Goal: Entertainment & Leisure: Consume media (video, audio)

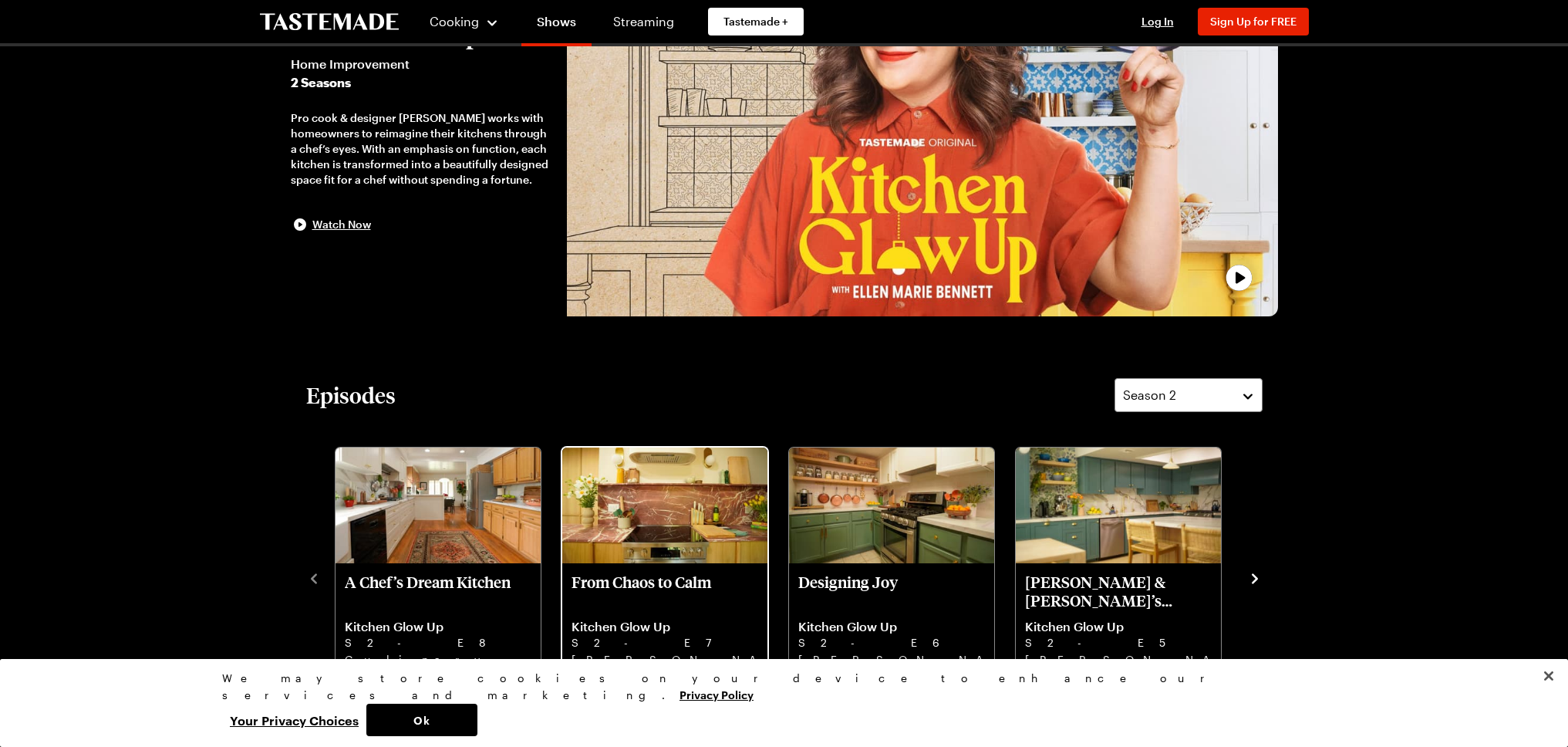
click at [701, 598] on p "From Chaos to Calm" at bounding box center [664, 591] width 186 height 37
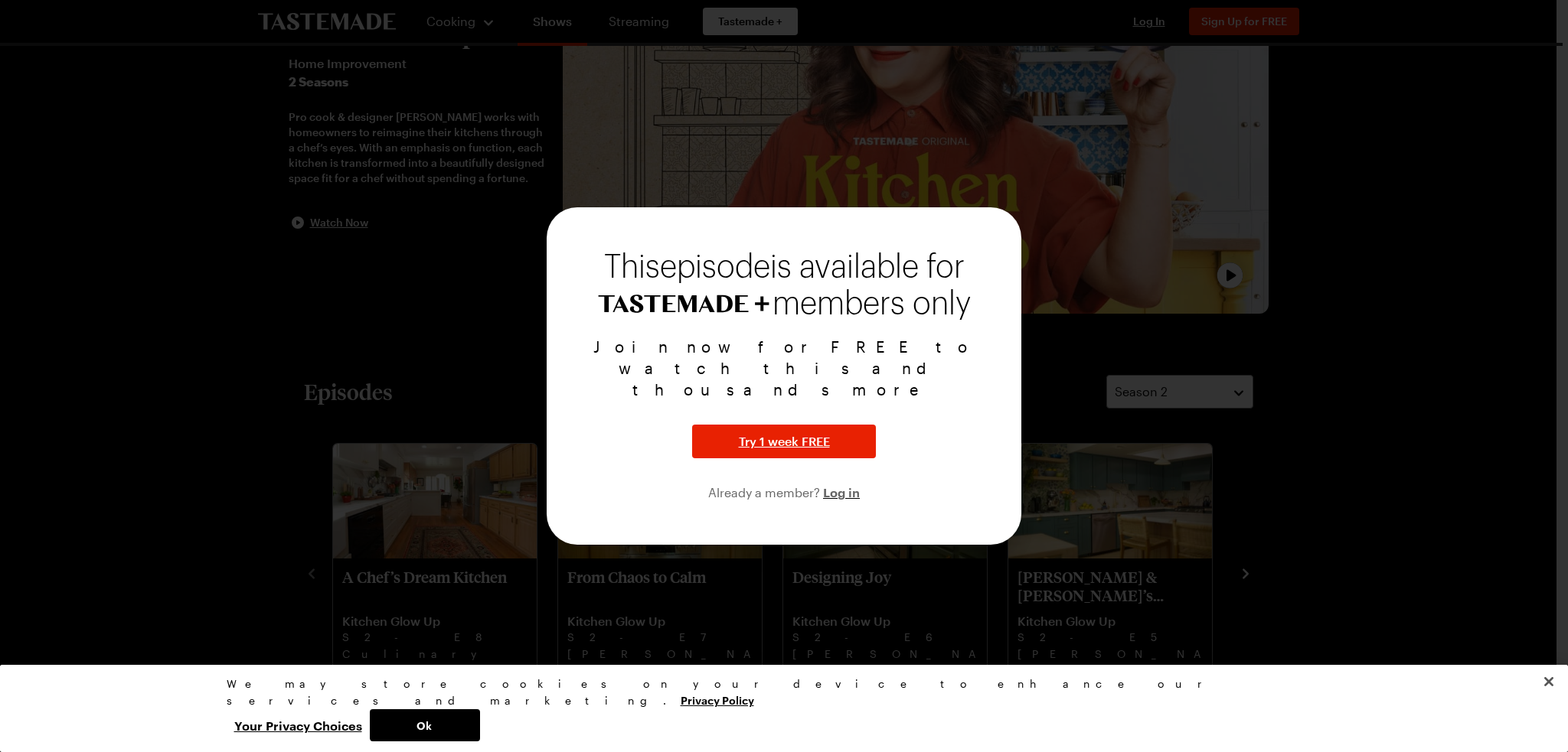
click at [469, 326] on div at bounding box center [784, 376] width 1568 height 752
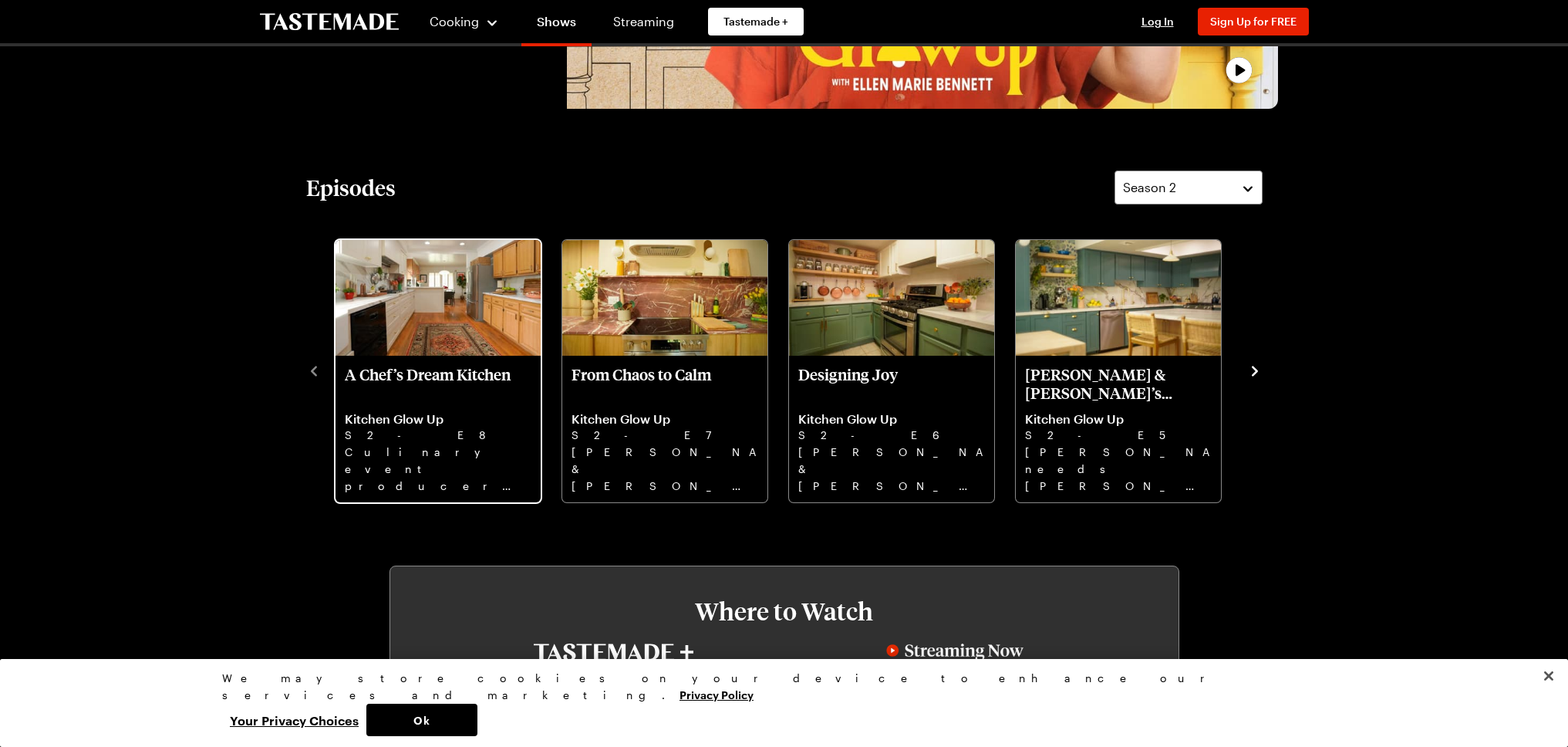
scroll to position [386, 0]
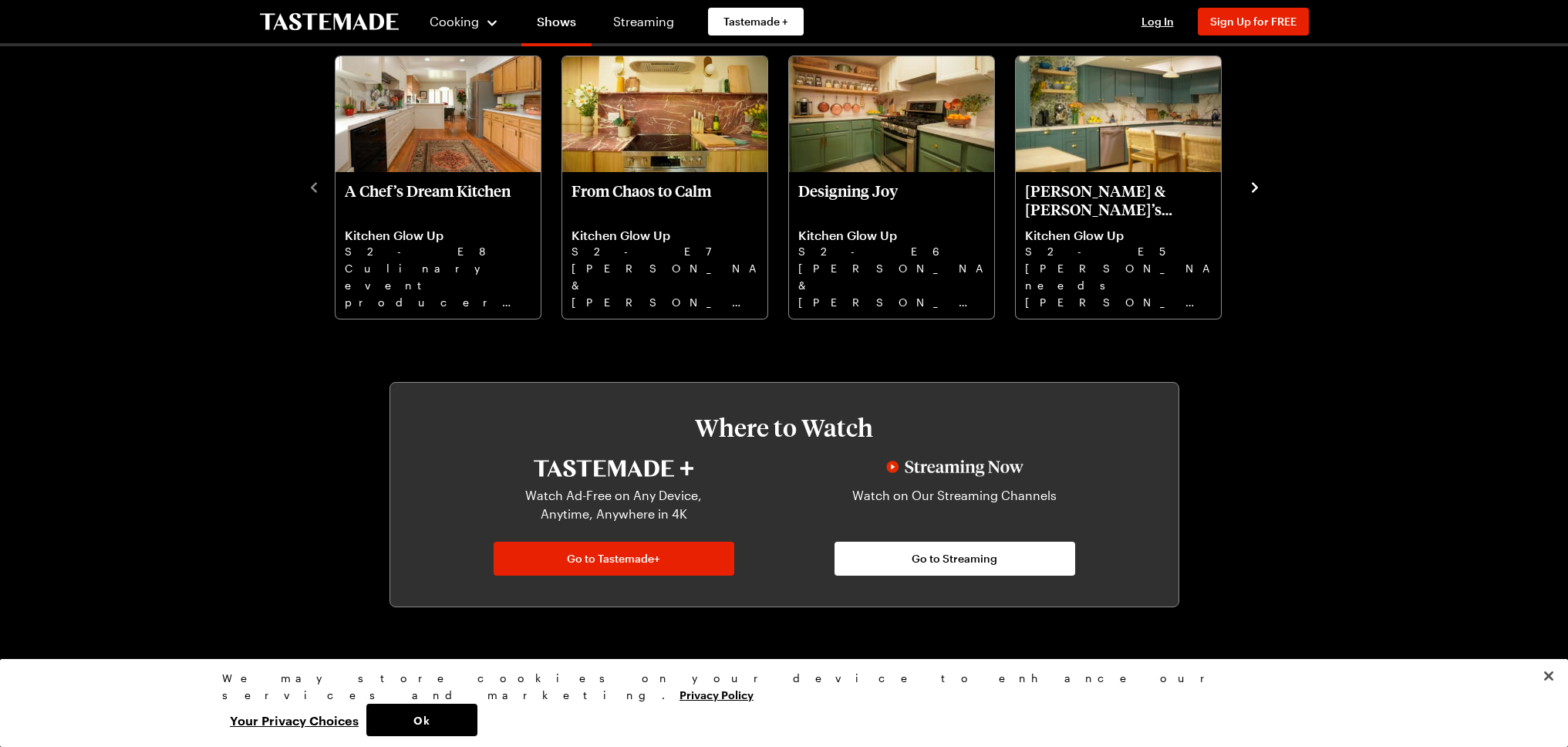
scroll to position [386, 0]
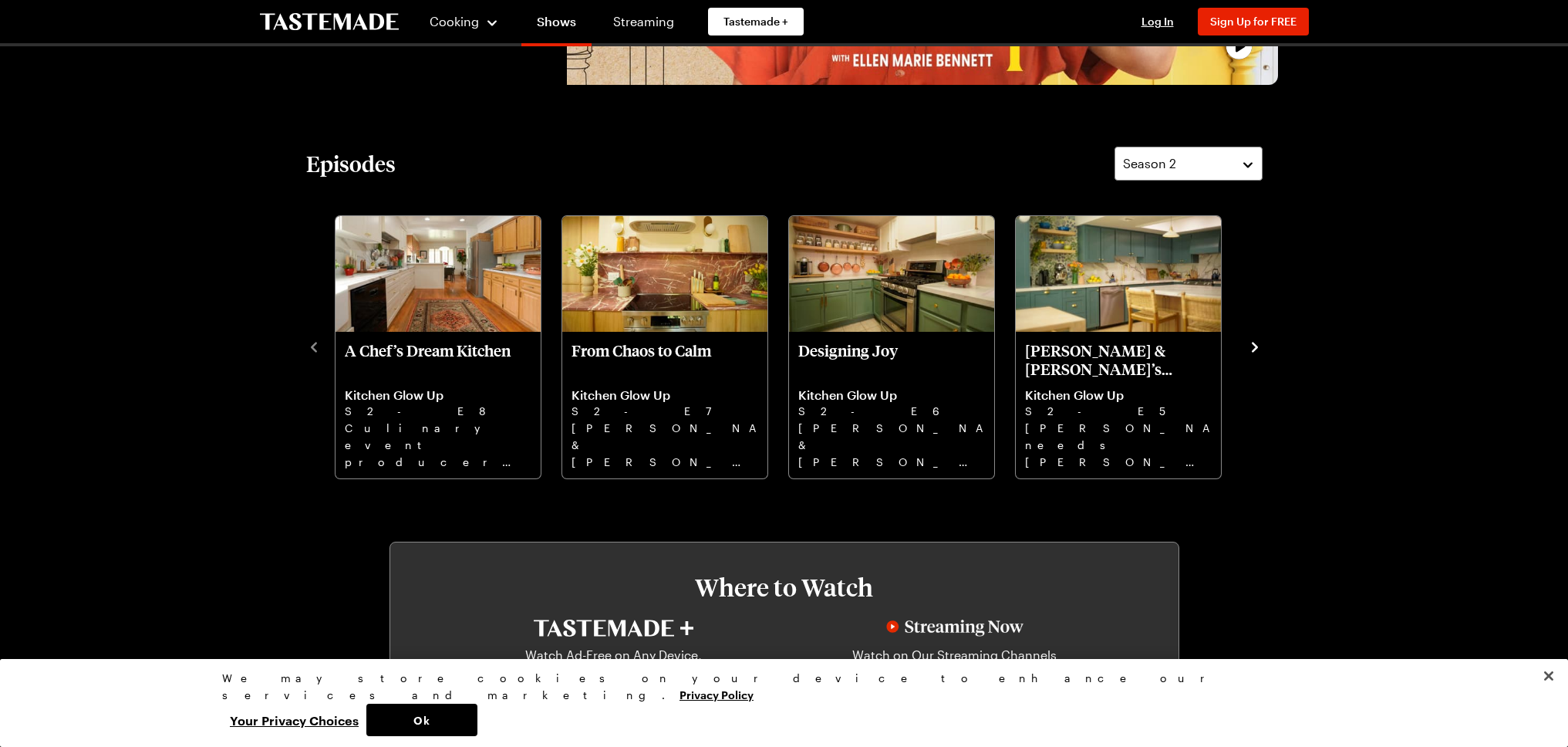
click at [1251, 344] on icon "navigate to next item" at bounding box center [1254, 347] width 6 height 10
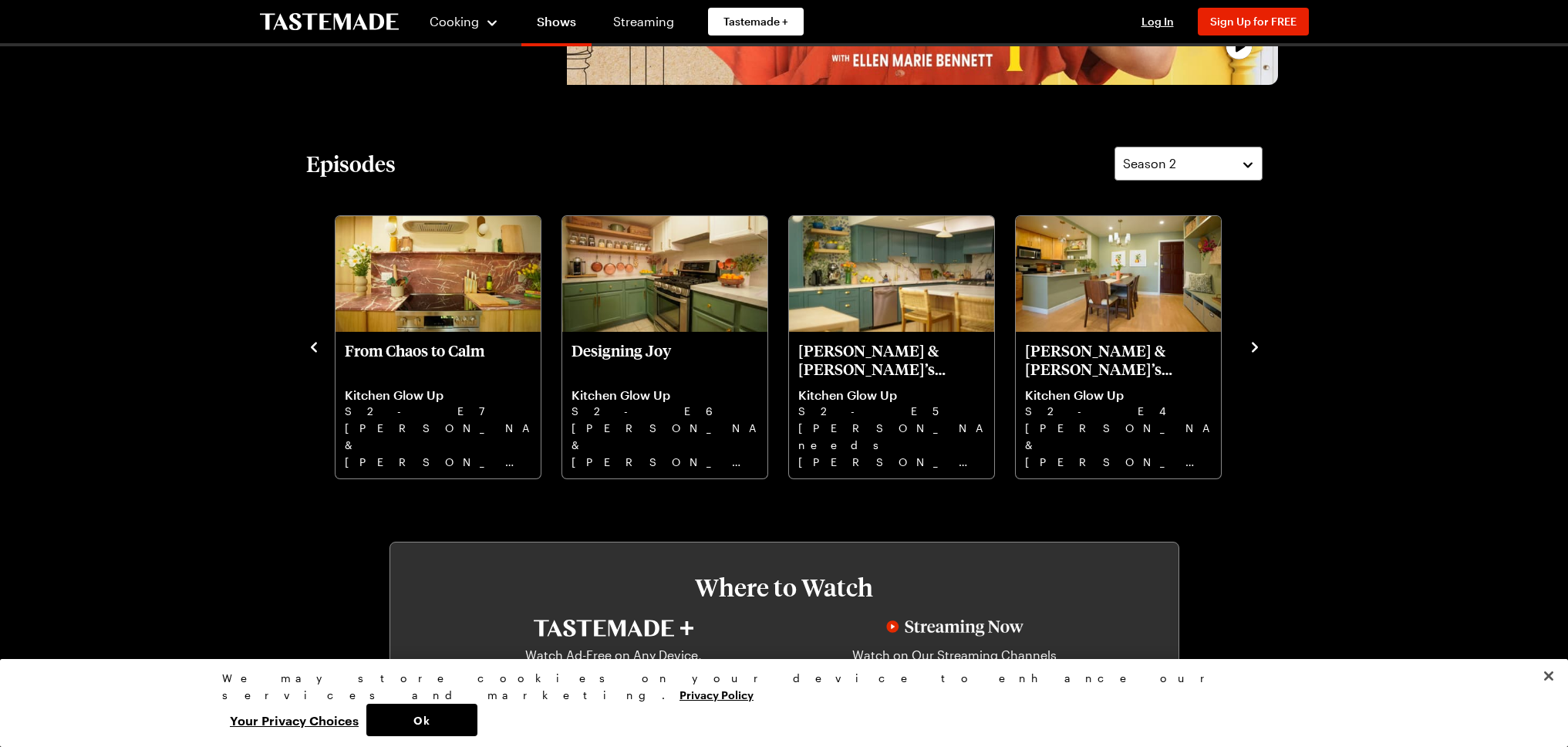
click at [1252, 355] on div "A Chef’s Dream Kitchen Kitchen Glow Up S2 - E8 Culinary event producer [PERSON_…" at bounding box center [784, 345] width 956 height 269
click at [1253, 346] on icon "navigate to next item" at bounding box center [1254, 347] width 15 height 15
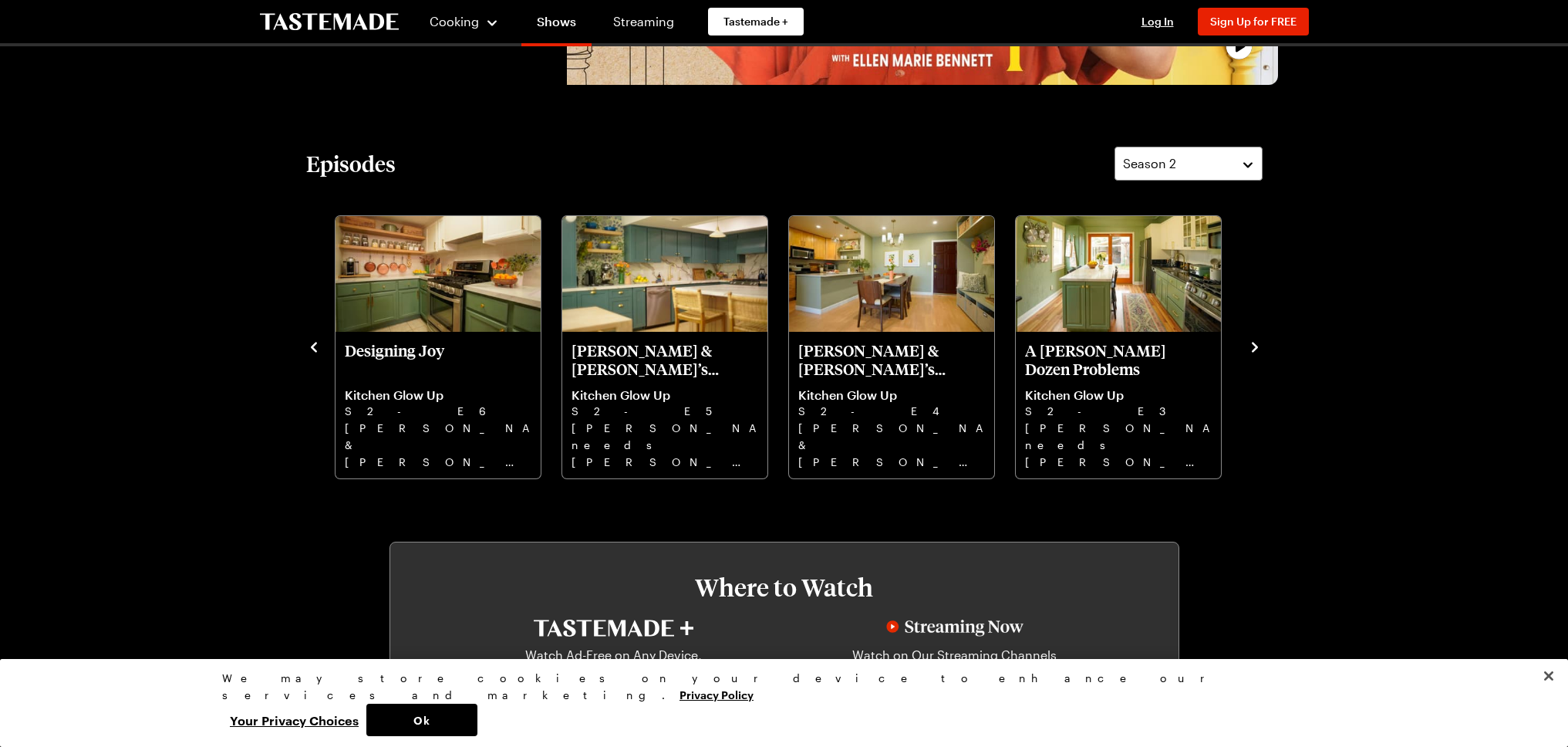
click at [1258, 348] on icon "navigate to next item" at bounding box center [1254, 347] width 15 height 15
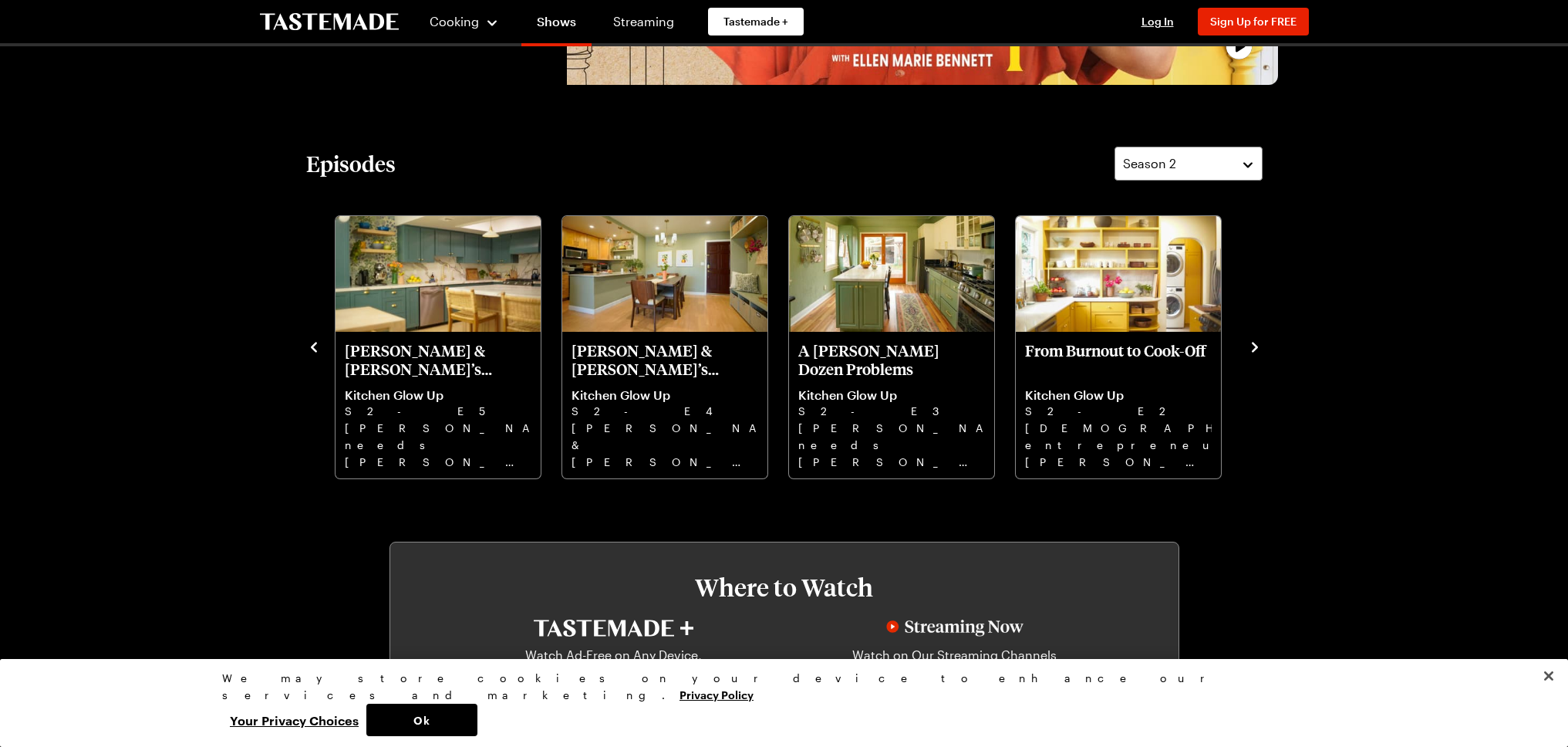
click at [1258, 348] on icon "navigate to next item" at bounding box center [1254, 347] width 15 height 15
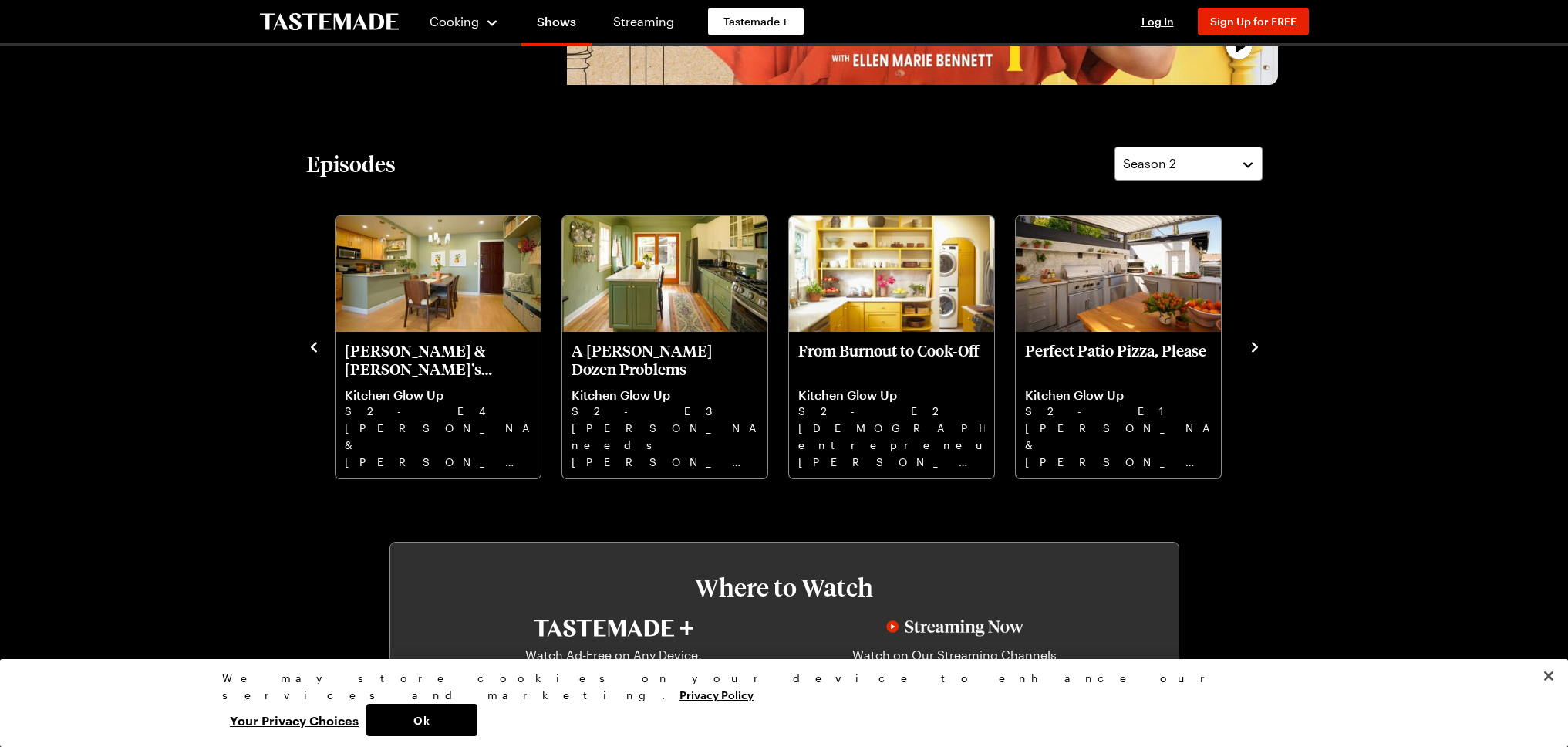
click at [1258, 348] on icon "navigate to next item" at bounding box center [1254, 347] width 15 height 15
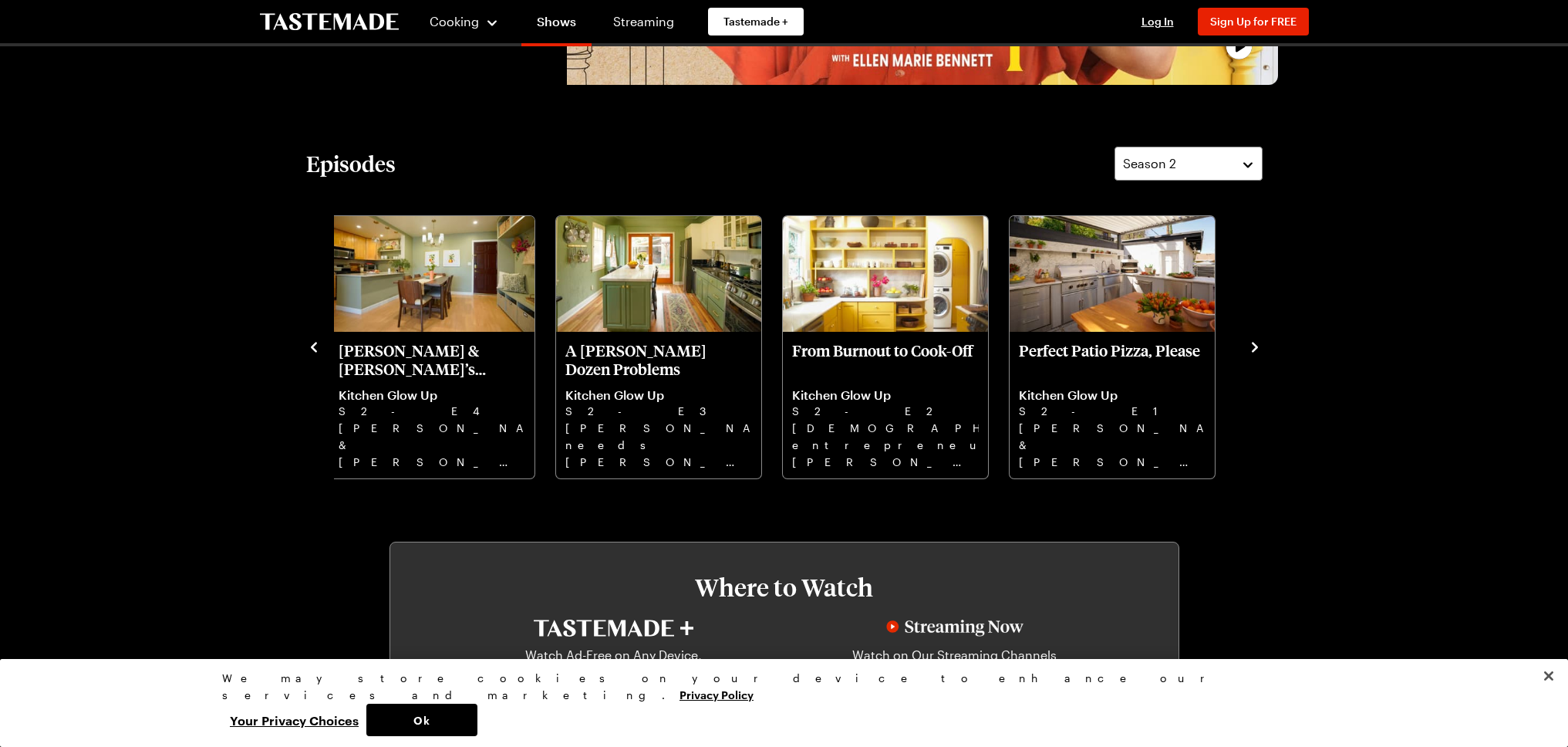
click at [1258, 348] on icon "navigate to next item" at bounding box center [1254, 347] width 15 height 15
click at [313, 348] on icon "navigate to previous item" at bounding box center [314, 347] width 6 height 10
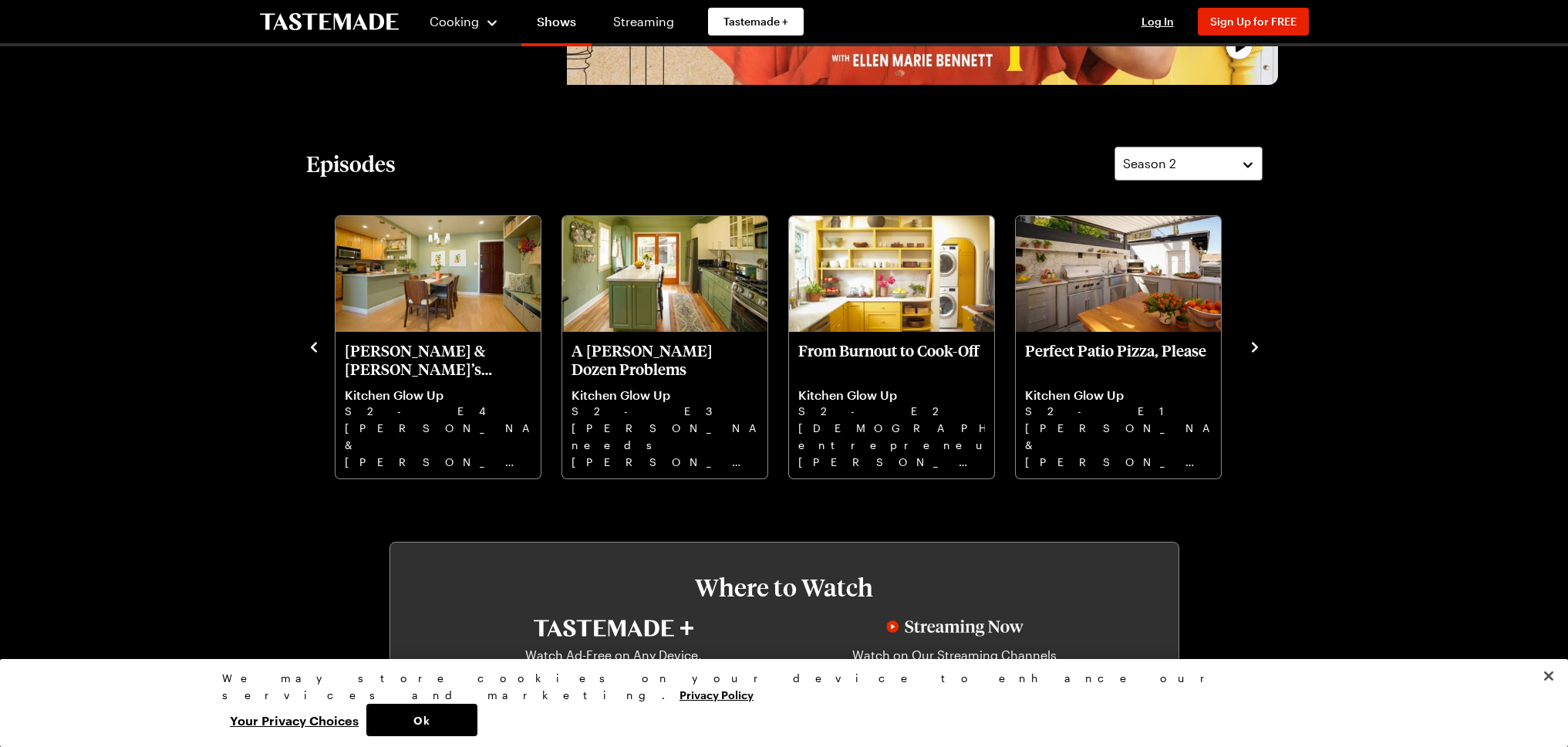
click at [313, 348] on icon "navigate to previous item" at bounding box center [314, 347] width 6 height 10
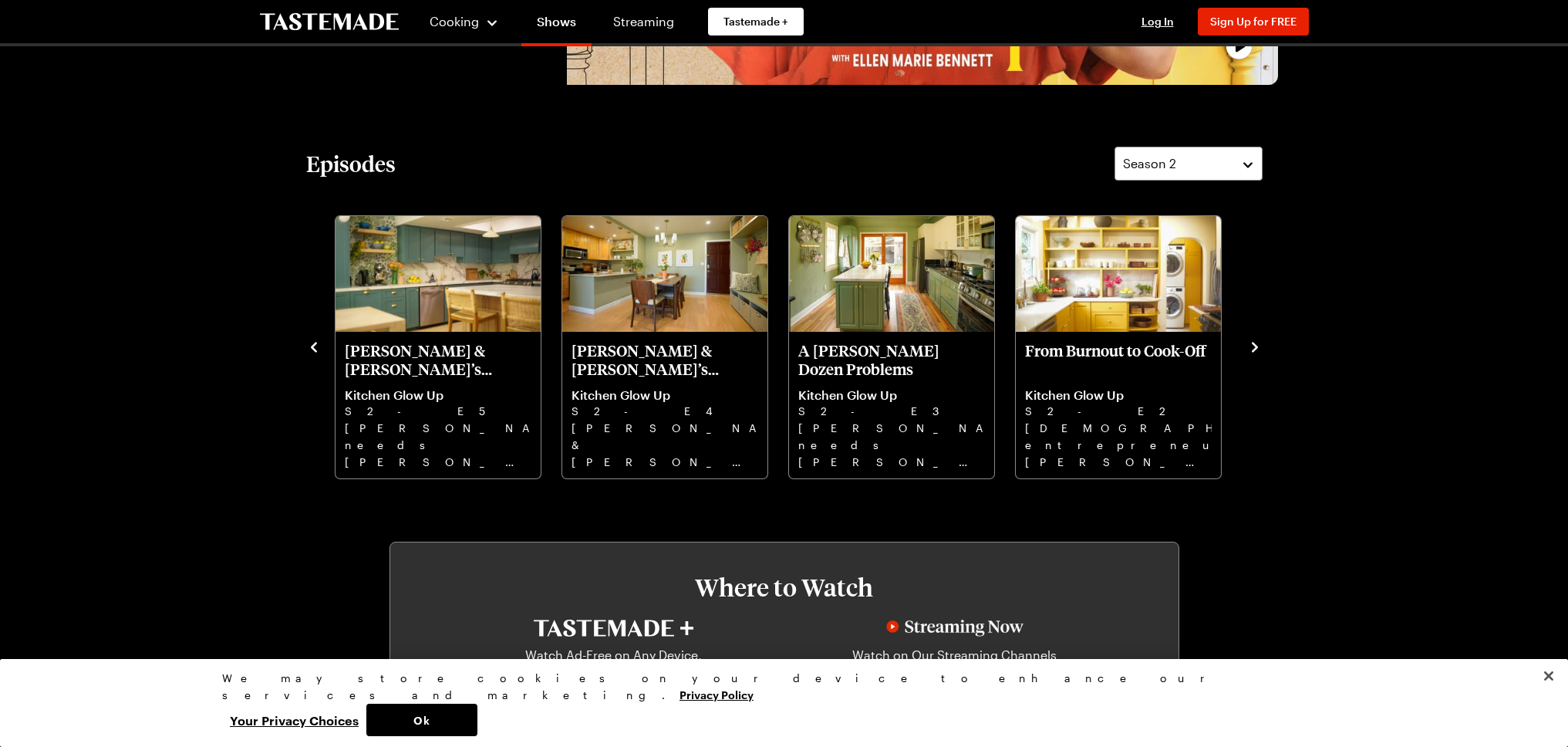
click at [313, 348] on icon "navigate to previous item" at bounding box center [314, 347] width 6 height 10
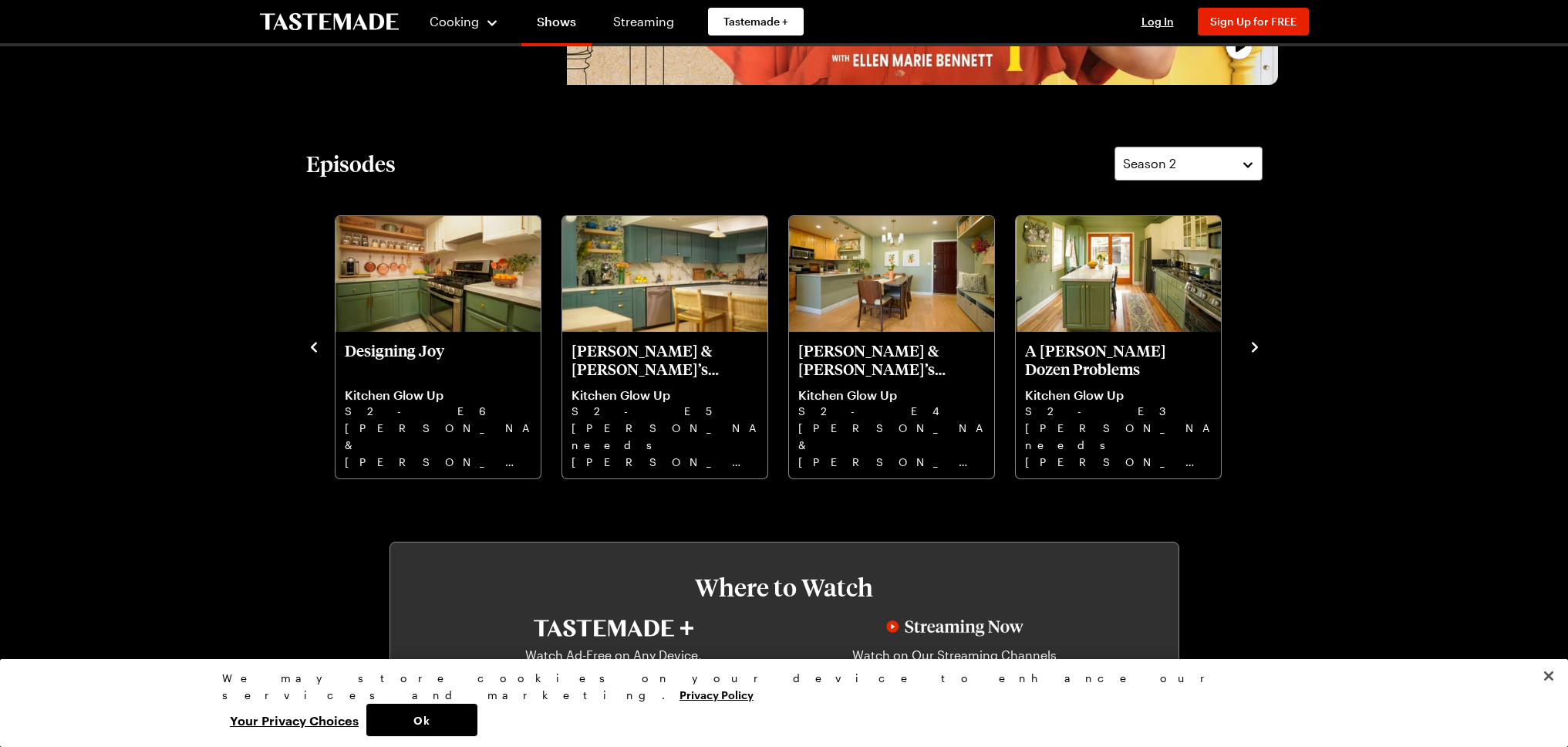
click at [313, 348] on icon "navigate to previous item" at bounding box center [314, 347] width 6 height 10
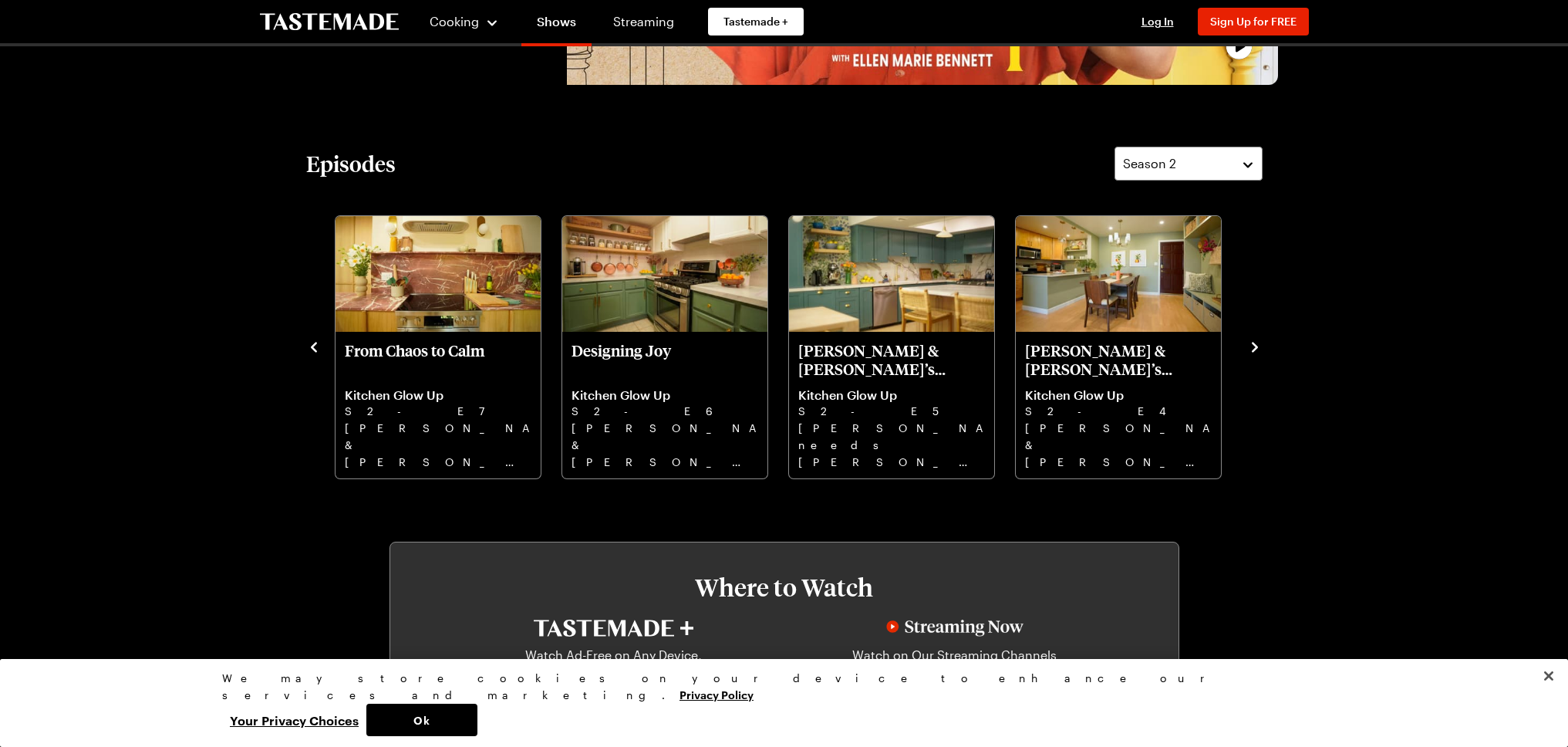
click at [313, 348] on icon "navigate to previous item" at bounding box center [314, 347] width 6 height 10
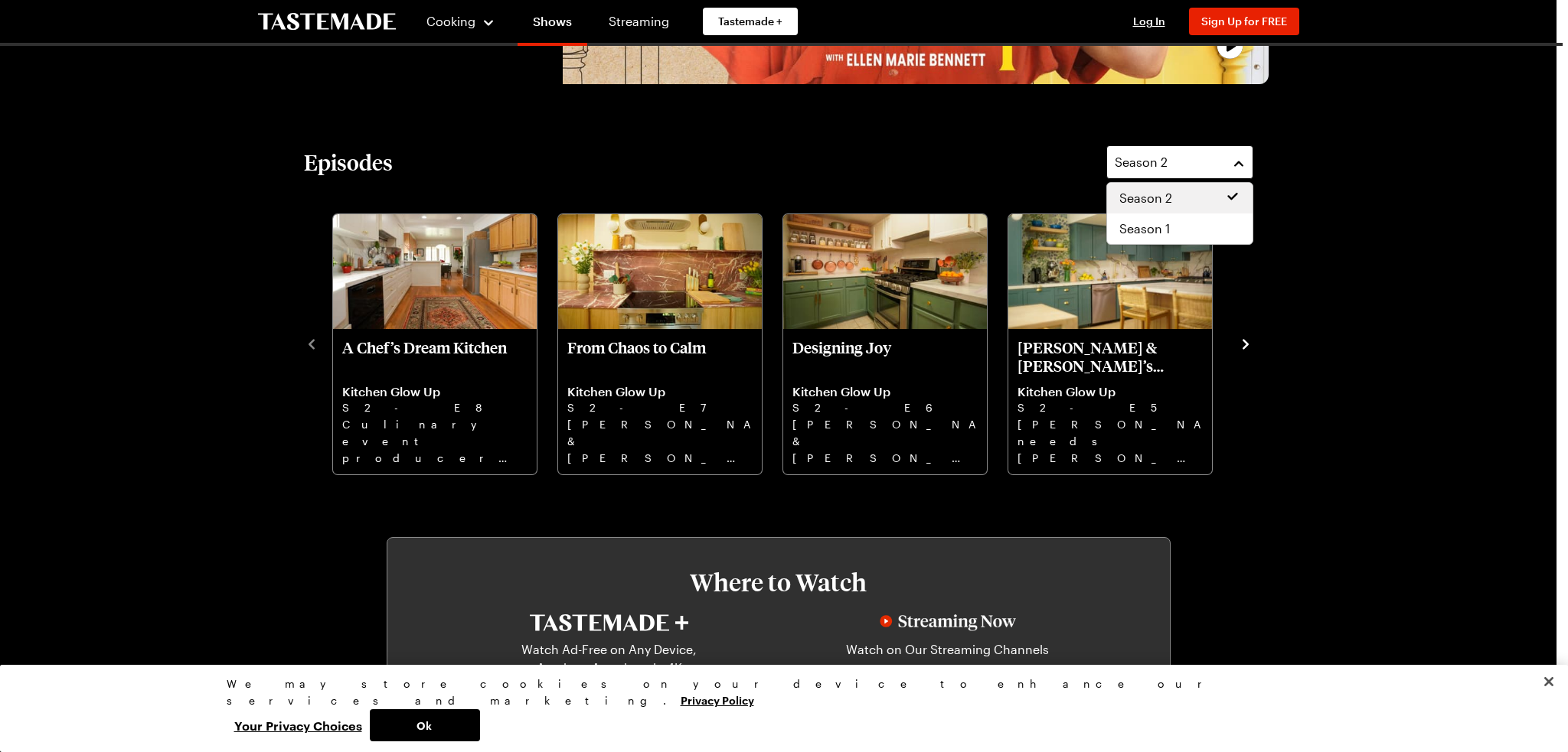
click at [1236, 162] on button "Season 2" at bounding box center [1180, 162] width 147 height 34
click at [1181, 227] on div "Season 1" at bounding box center [1179, 229] width 121 height 18
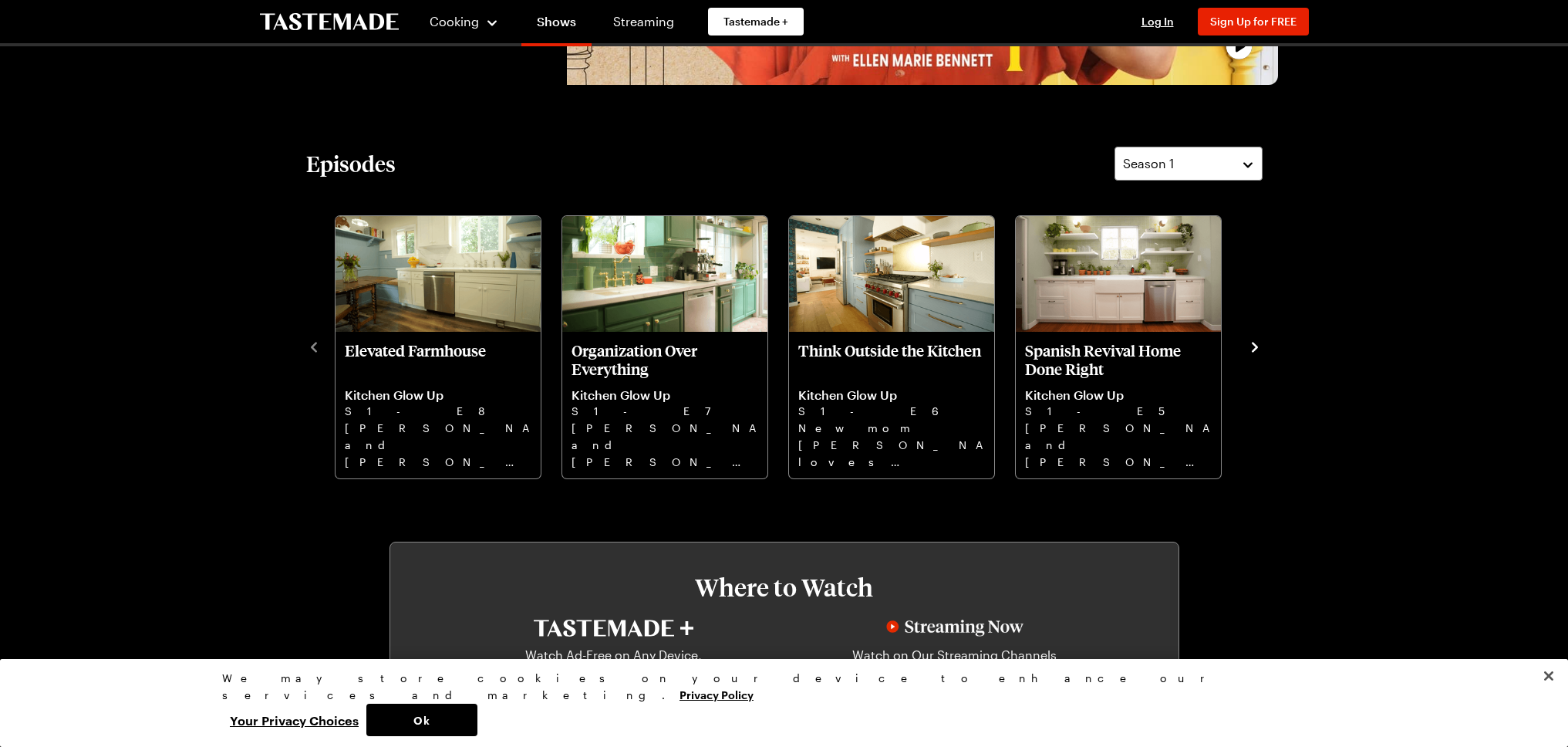
click at [1250, 341] on icon "navigate to next item" at bounding box center [1254, 347] width 15 height 15
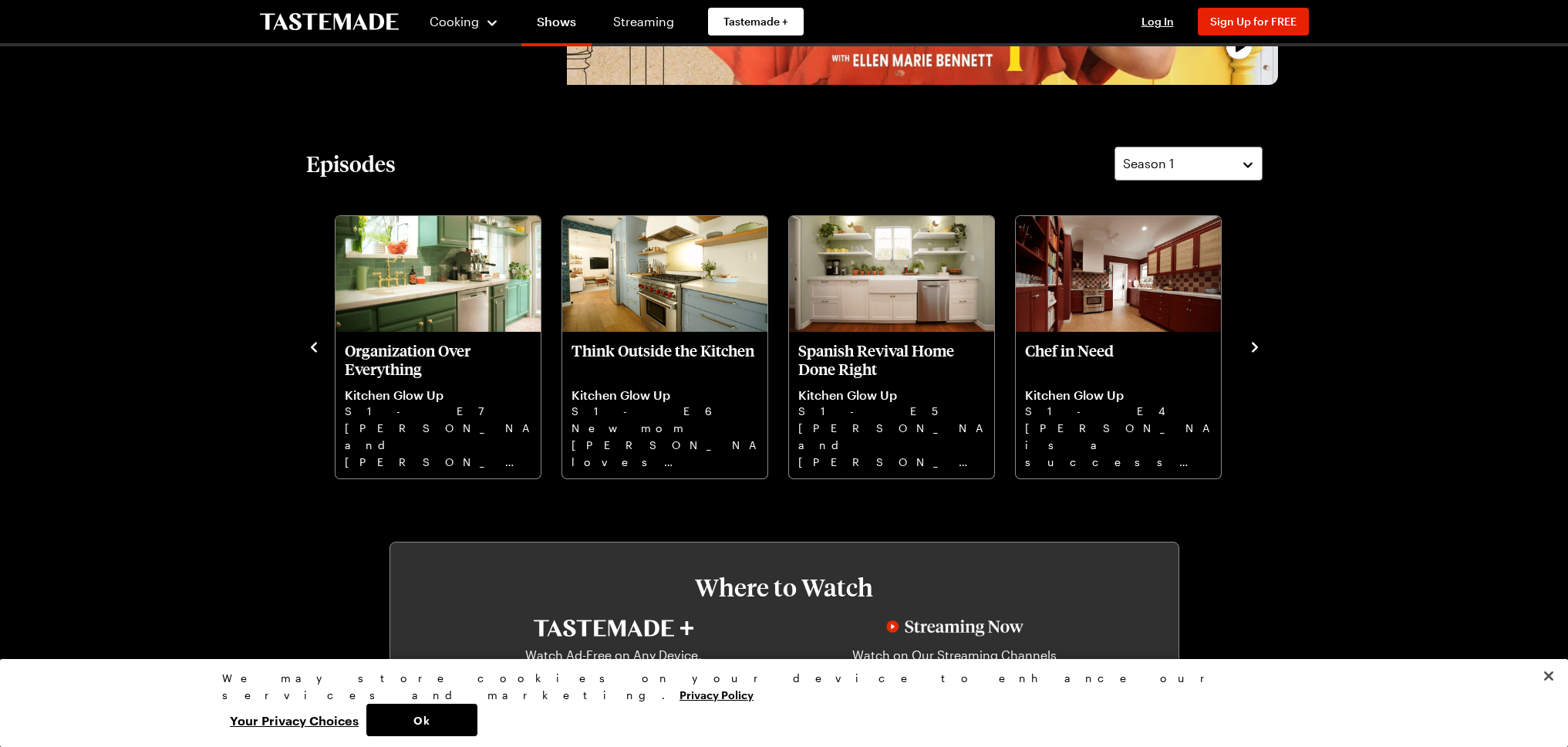
click at [1250, 341] on icon "navigate to next item" at bounding box center [1254, 347] width 15 height 15
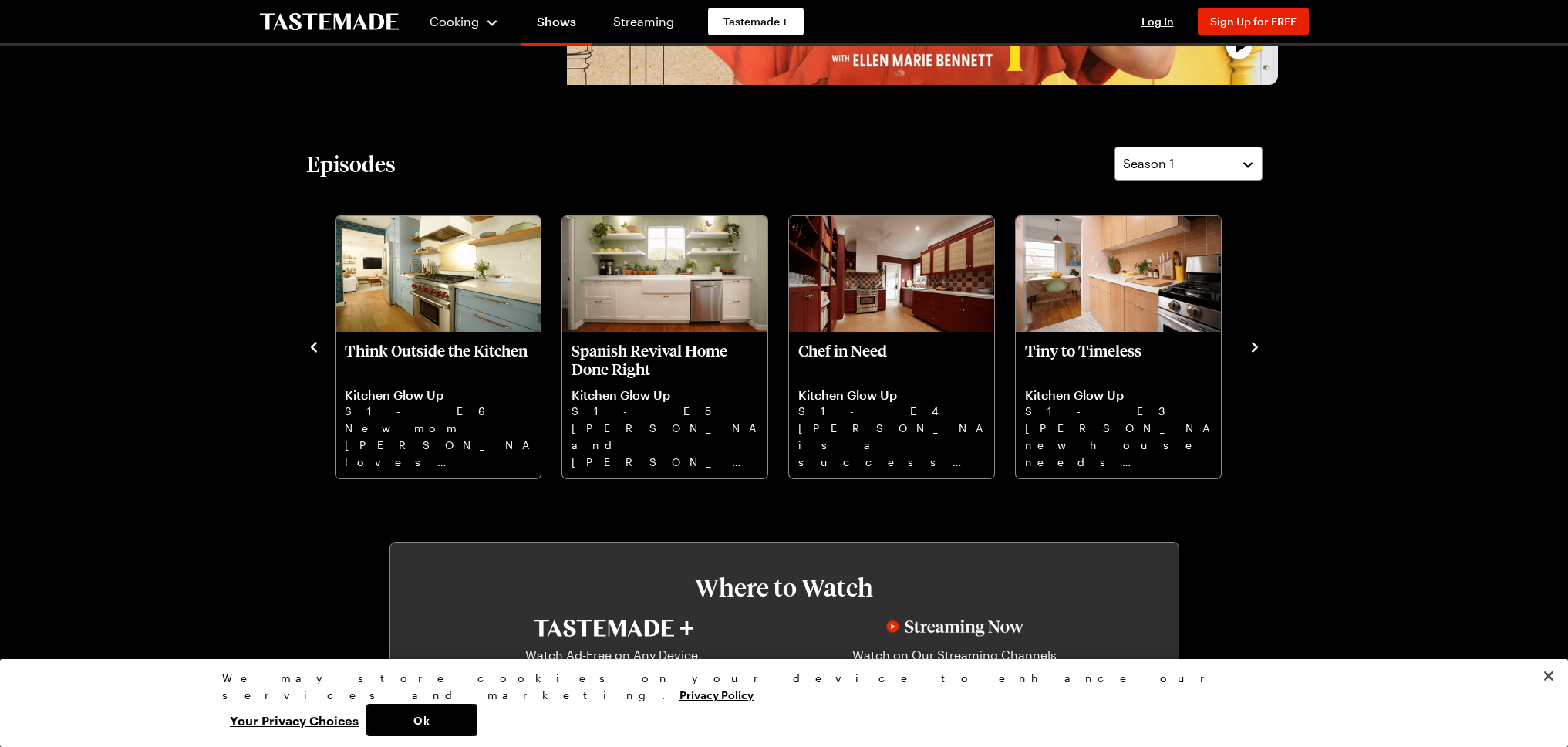
click at [1250, 341] on icon "navigate to next item" at bounding box center [1254, 347] width 15 height 15
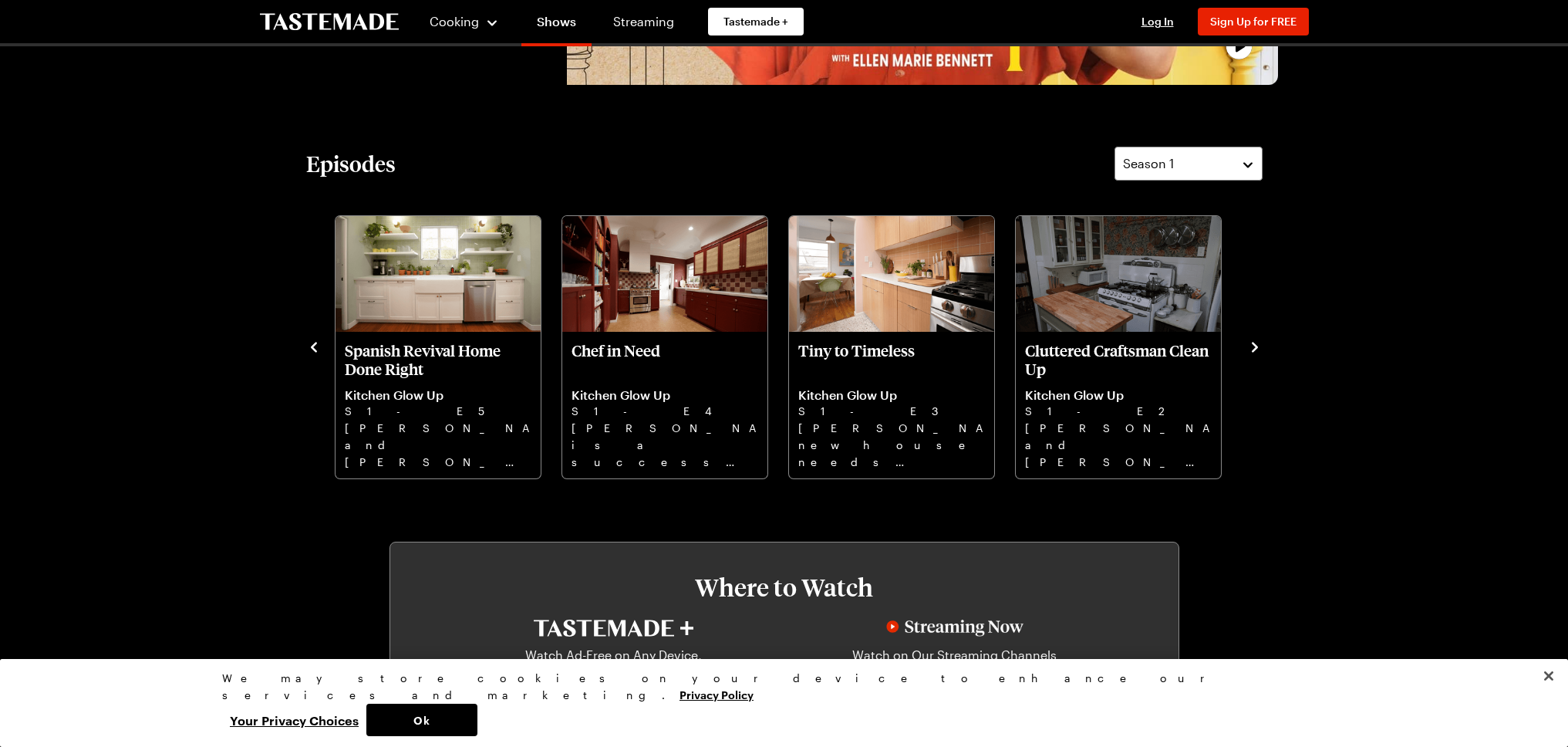
click at [1250, 341] on icon "navigate to next item" at bounding box center [1254, 347] width 15 height 15
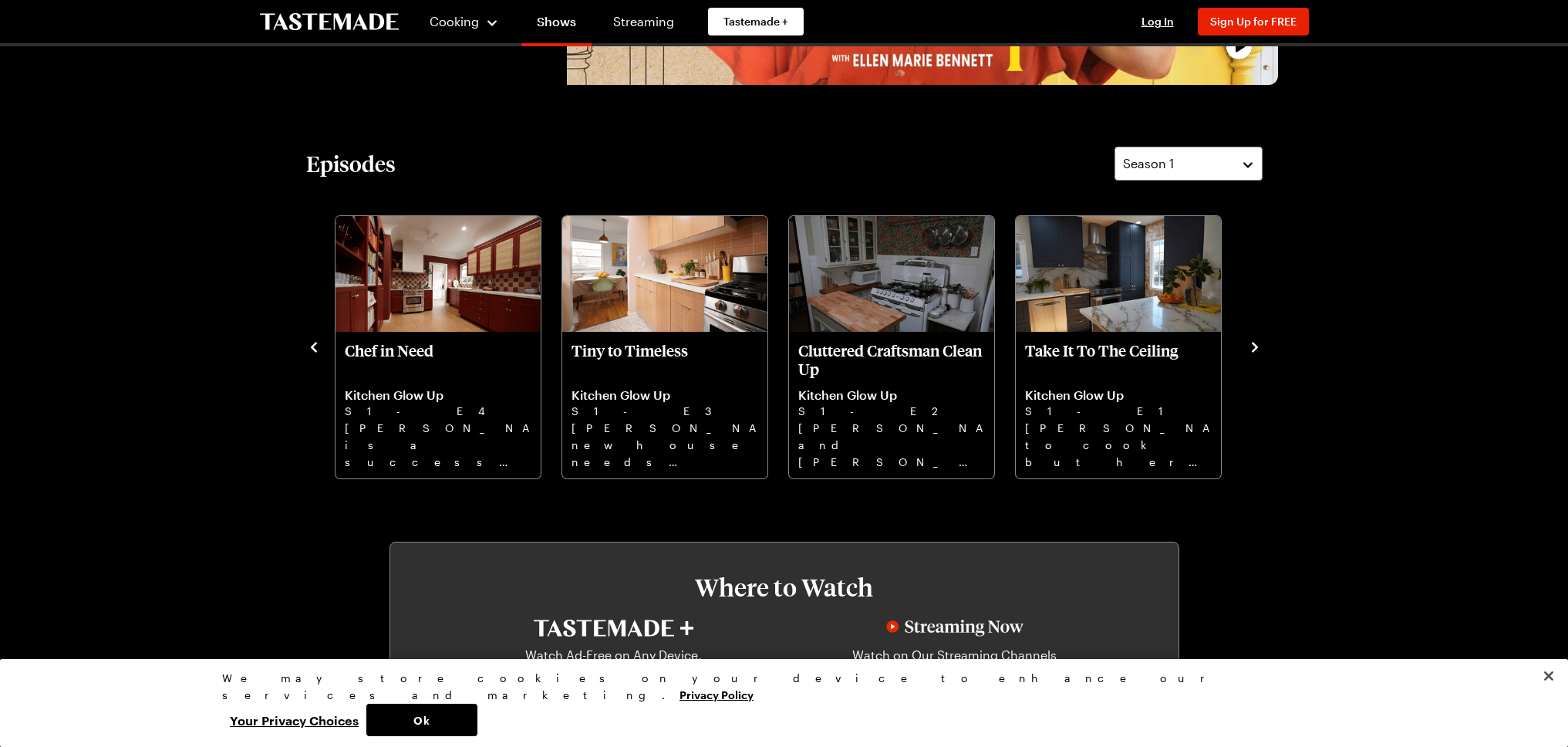
click at [1250, 341] on icon "navigate to next item" at bounding box center [1254, 347] width 15 height 15
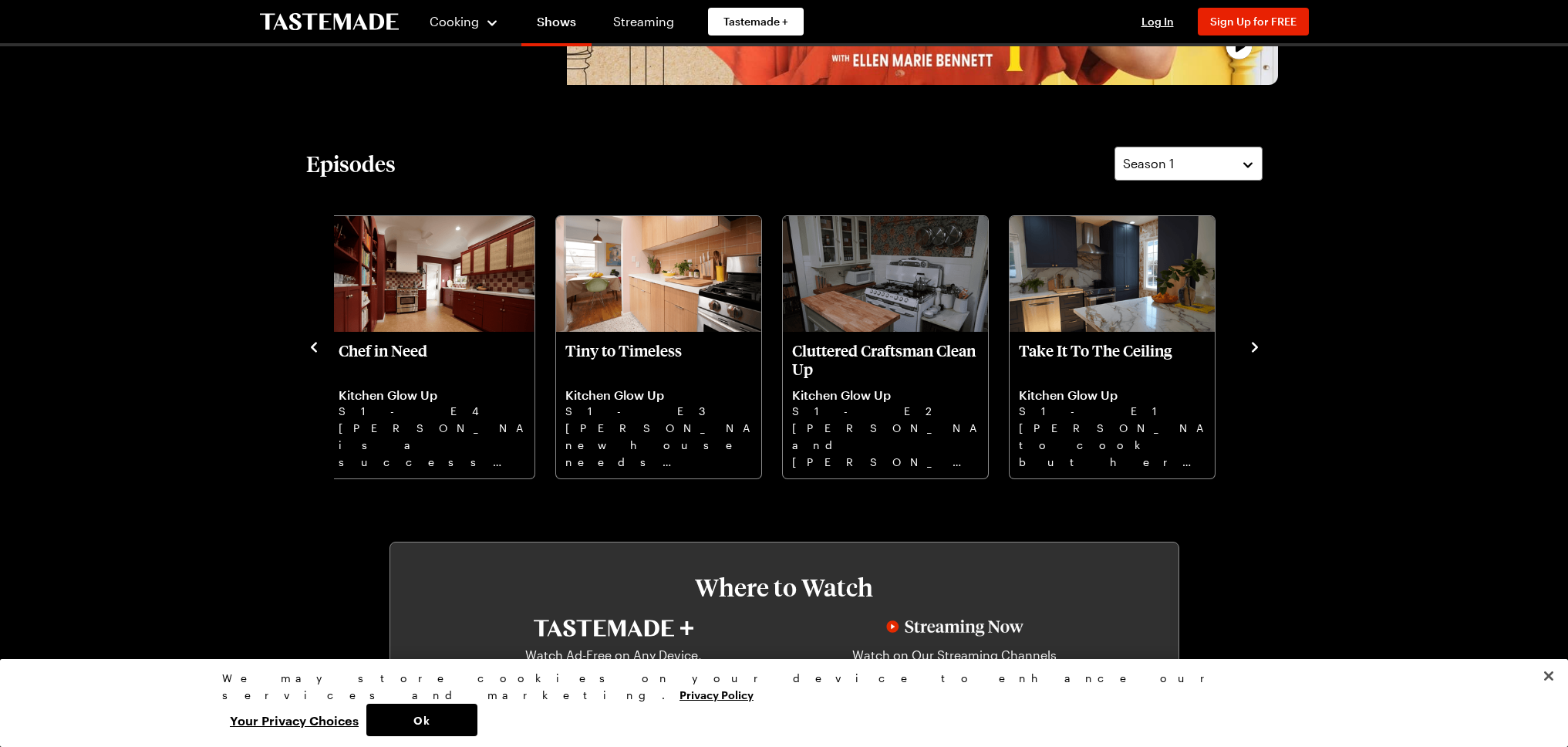
click at [310, 350] on icon "navigate to previous item" at bounding box center [314, 347] width 15 height 15
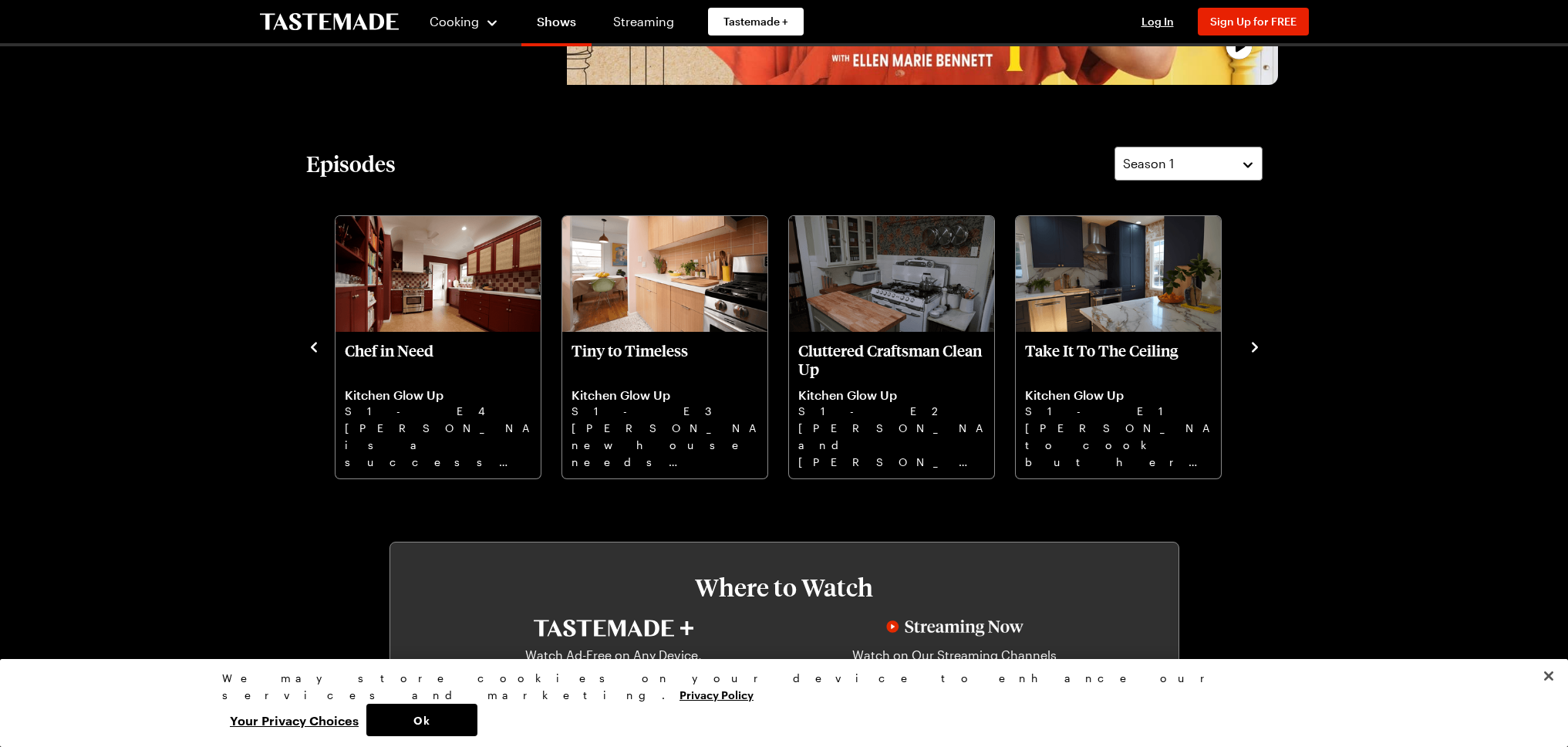
click at [310, 350] on icon "navigate to previous item" at bounding box center [314, 347] width 15 height 15
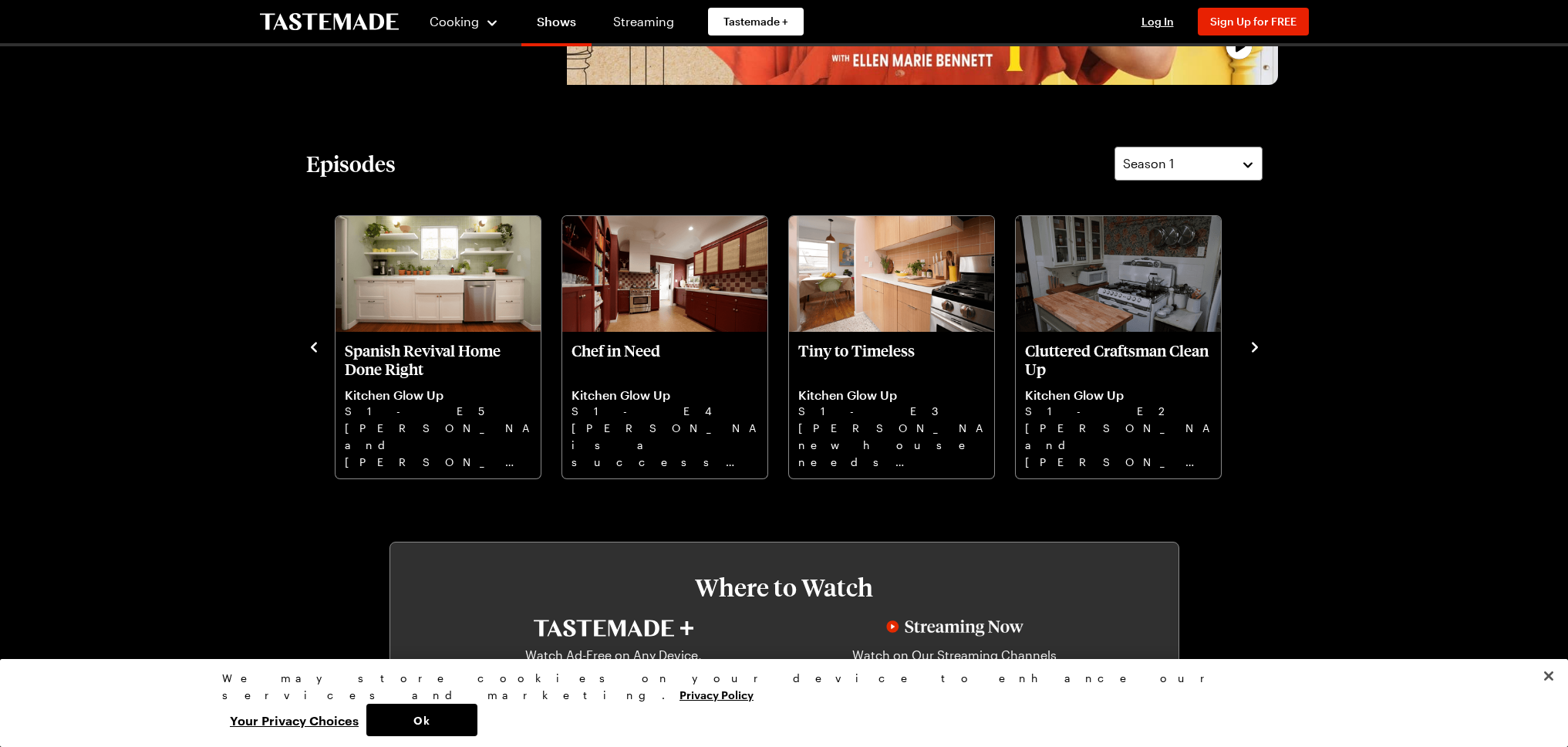
click at [311, 349] on icon "navigate to previous item" at bounding box center [314, 347] width 15 height 15
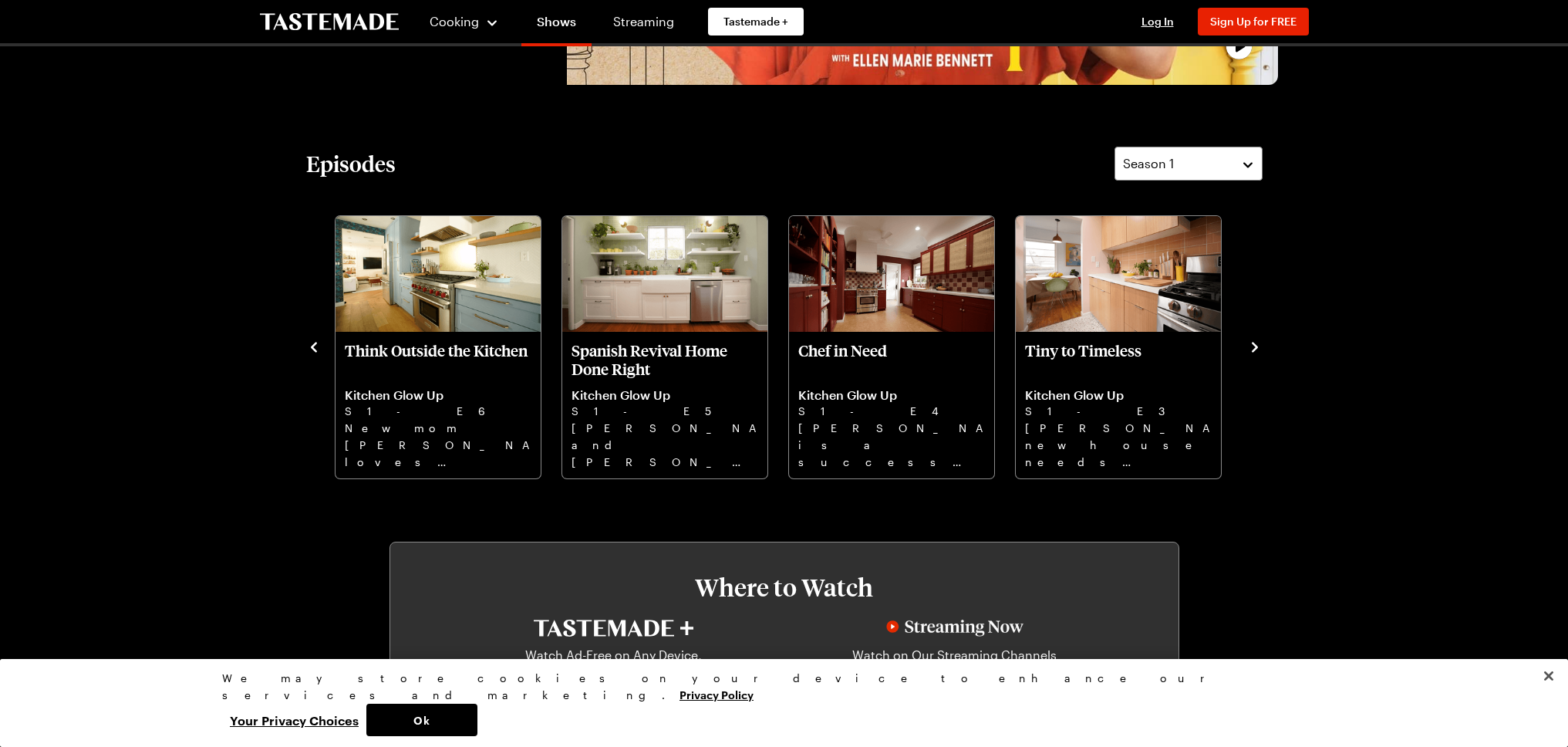
click at [311, 349] on icon "navigate to previous item" at bounding box center [314, 347] width 15 height 15
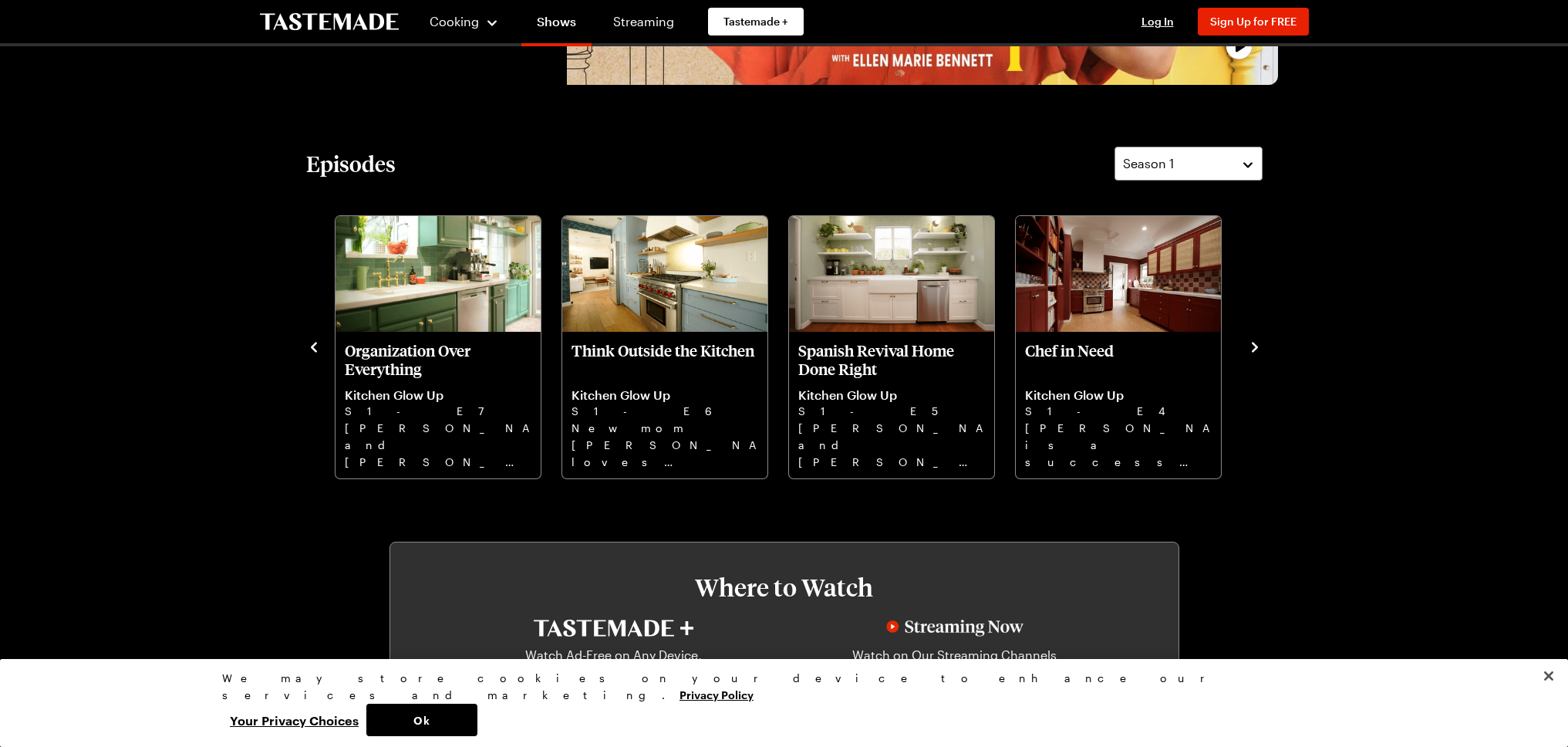
click at [311, 349] on icon "navigate to previous item" at bounding box center [314, 347] width 15 height 15
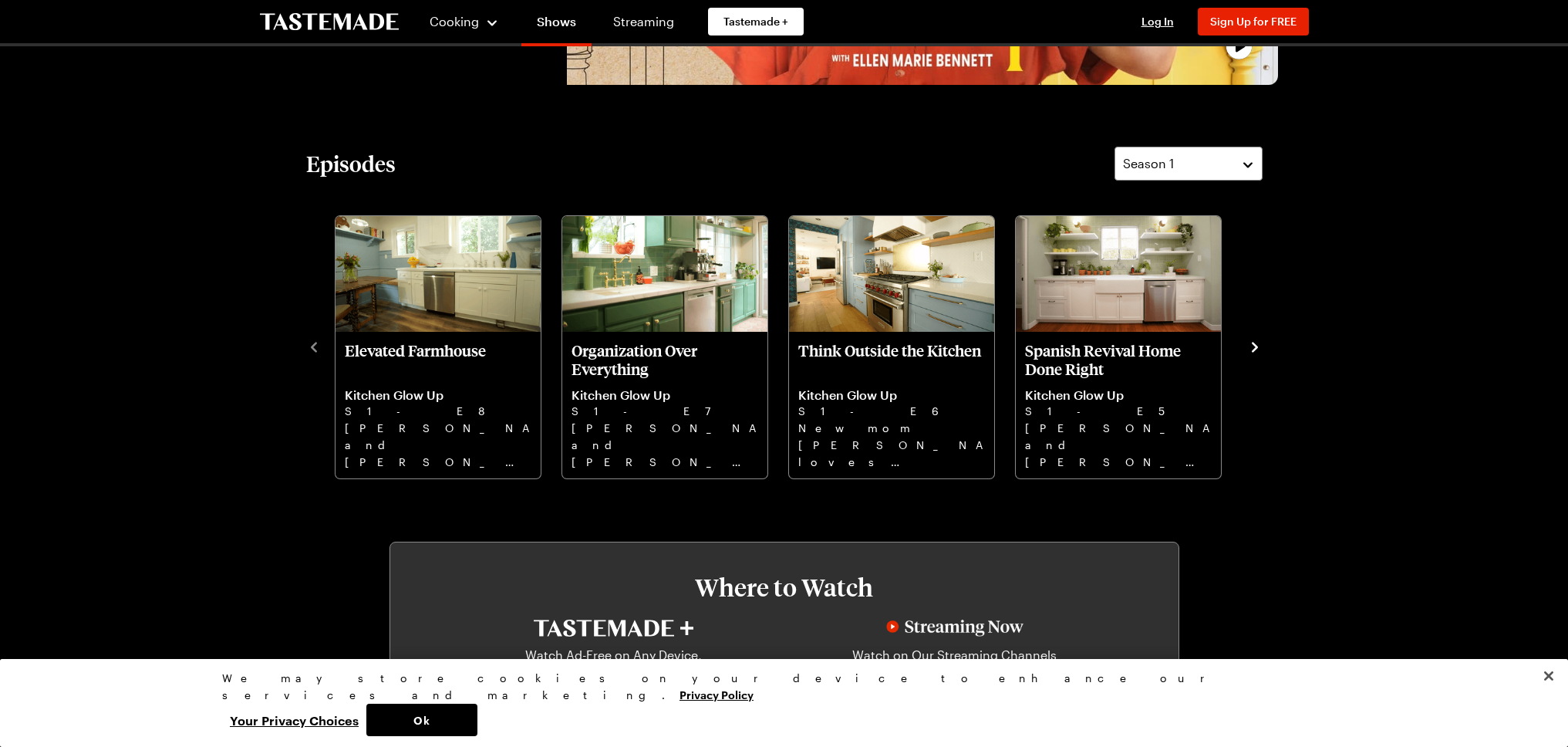
click at [1251, 346] on icon "navigate to next item" at bounding box center [1254, 347] width 15 height 15
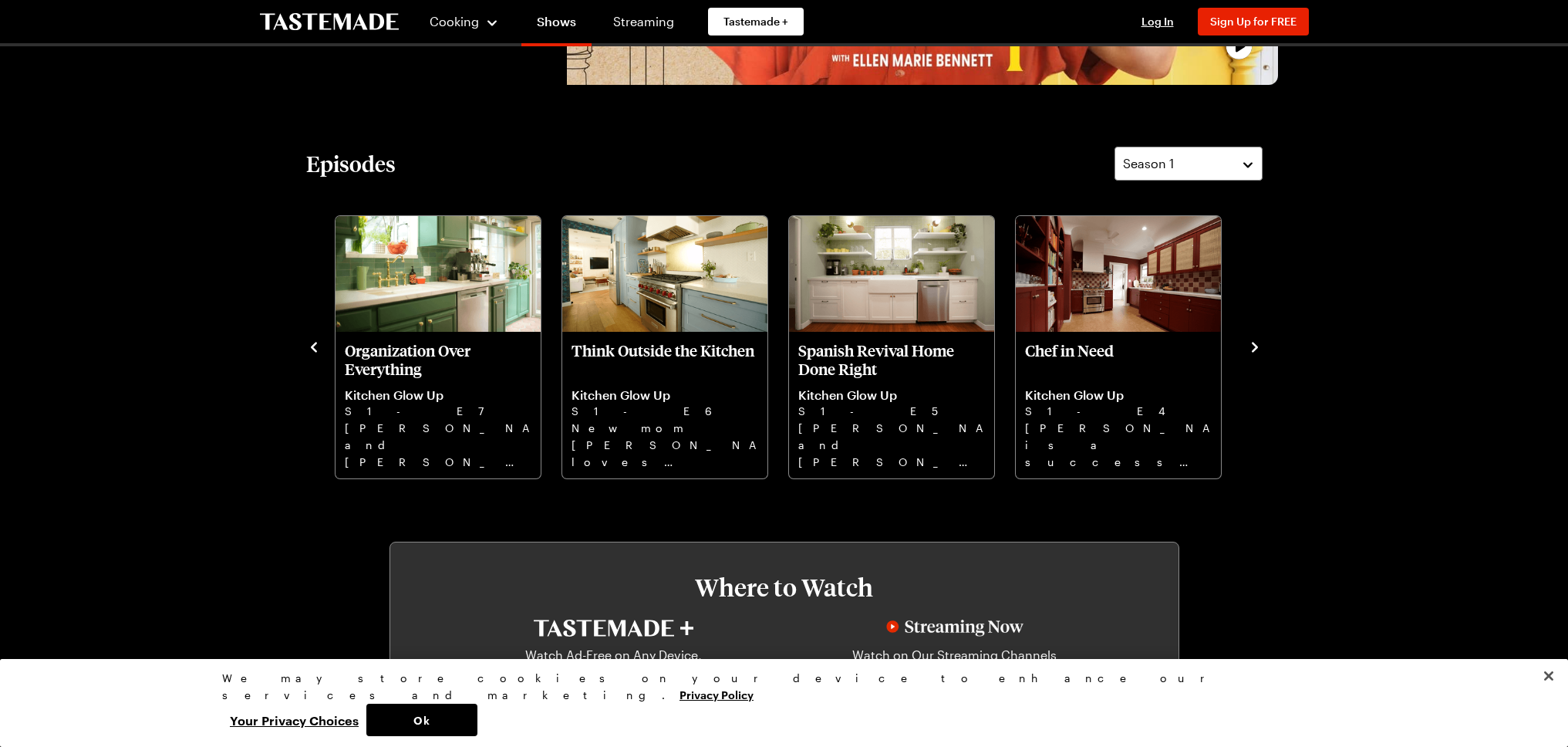
click at [1251, 346] on icon "navigate to next item" at bounding box center [1254, 347] width 15 height 15
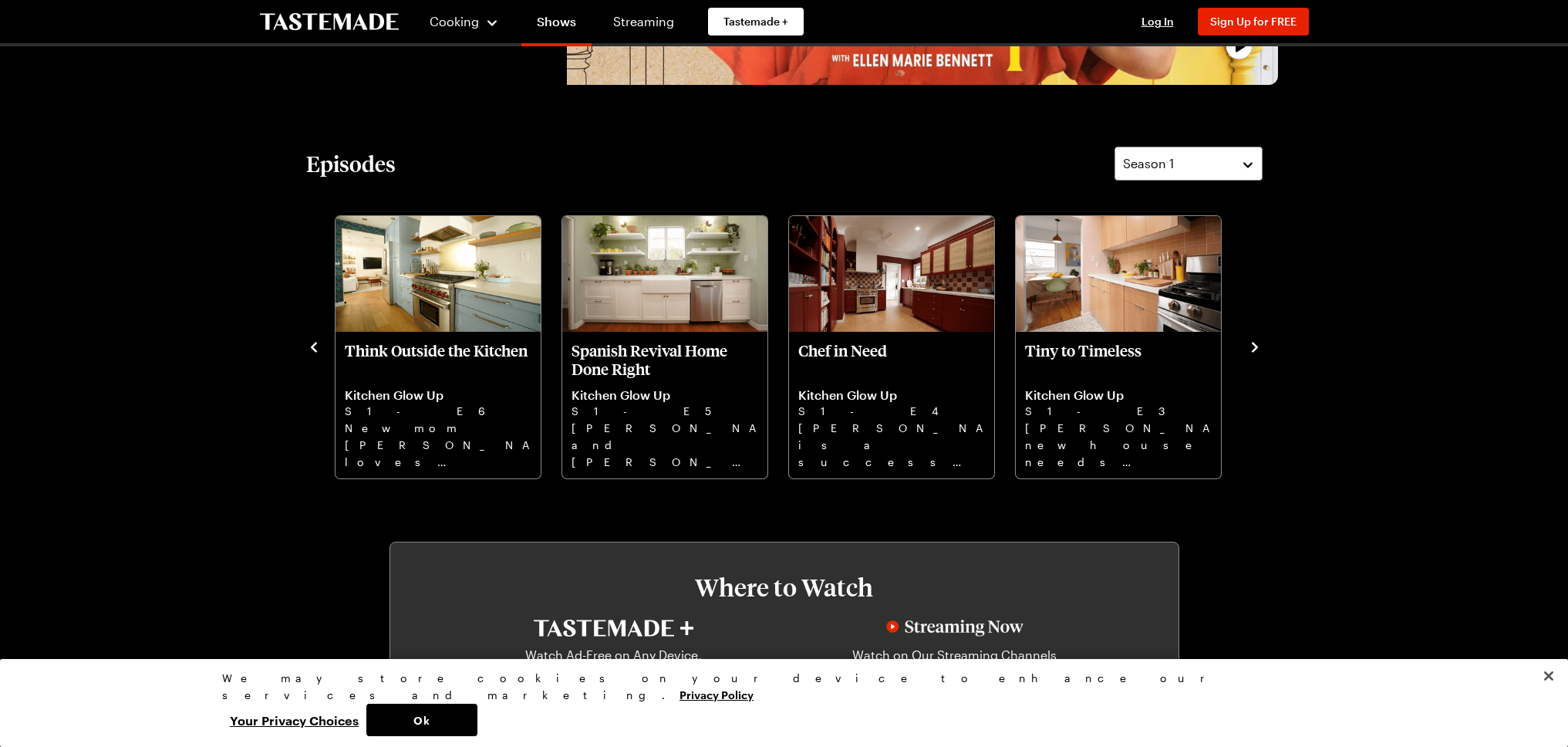
click at [1251, 346] on icon "navigate to next item" at bounding box center [1254, 347] width 15 height 15
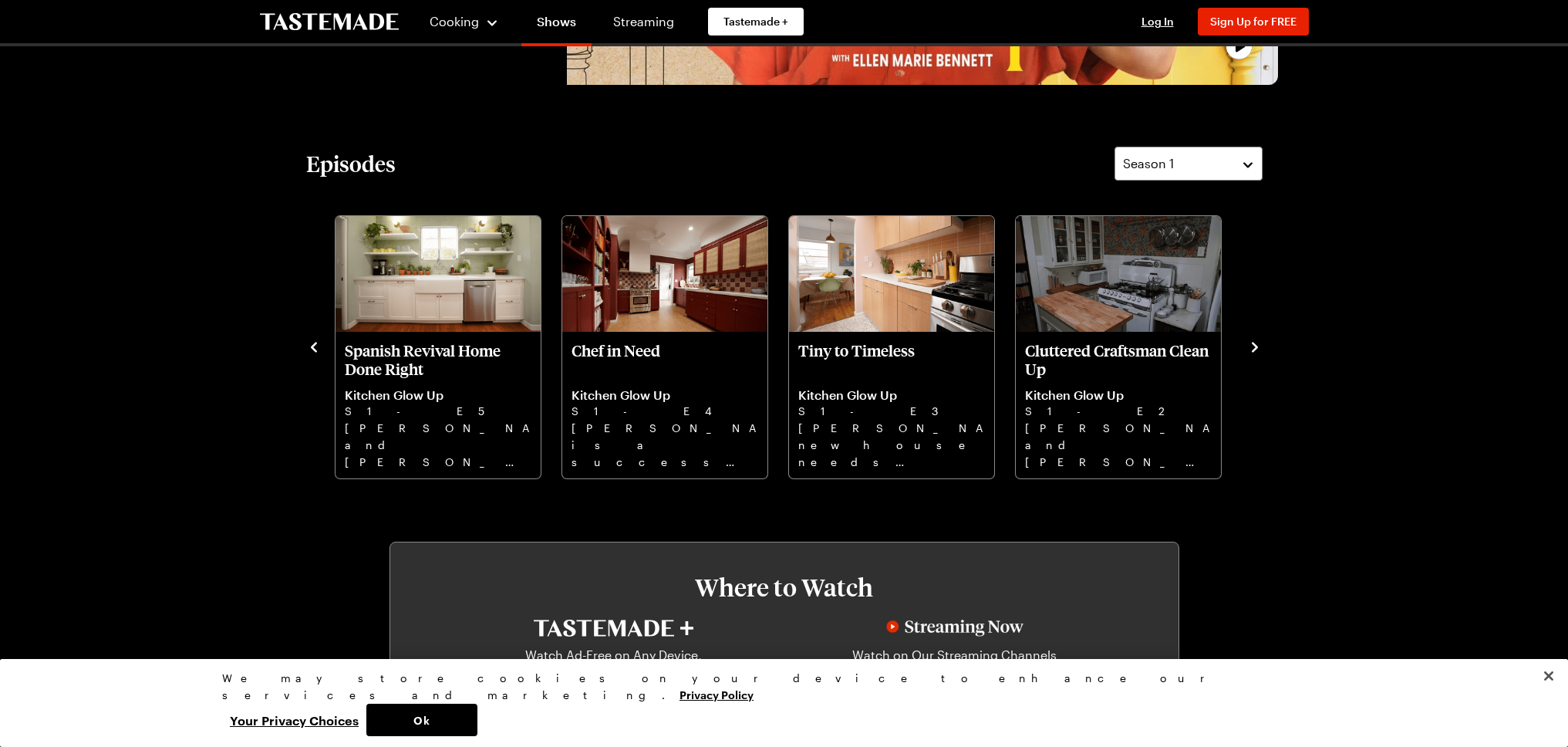
click at [1251, 346] on icon "navigate to next item" at bounding box center [1254, 347] width 15 height 15
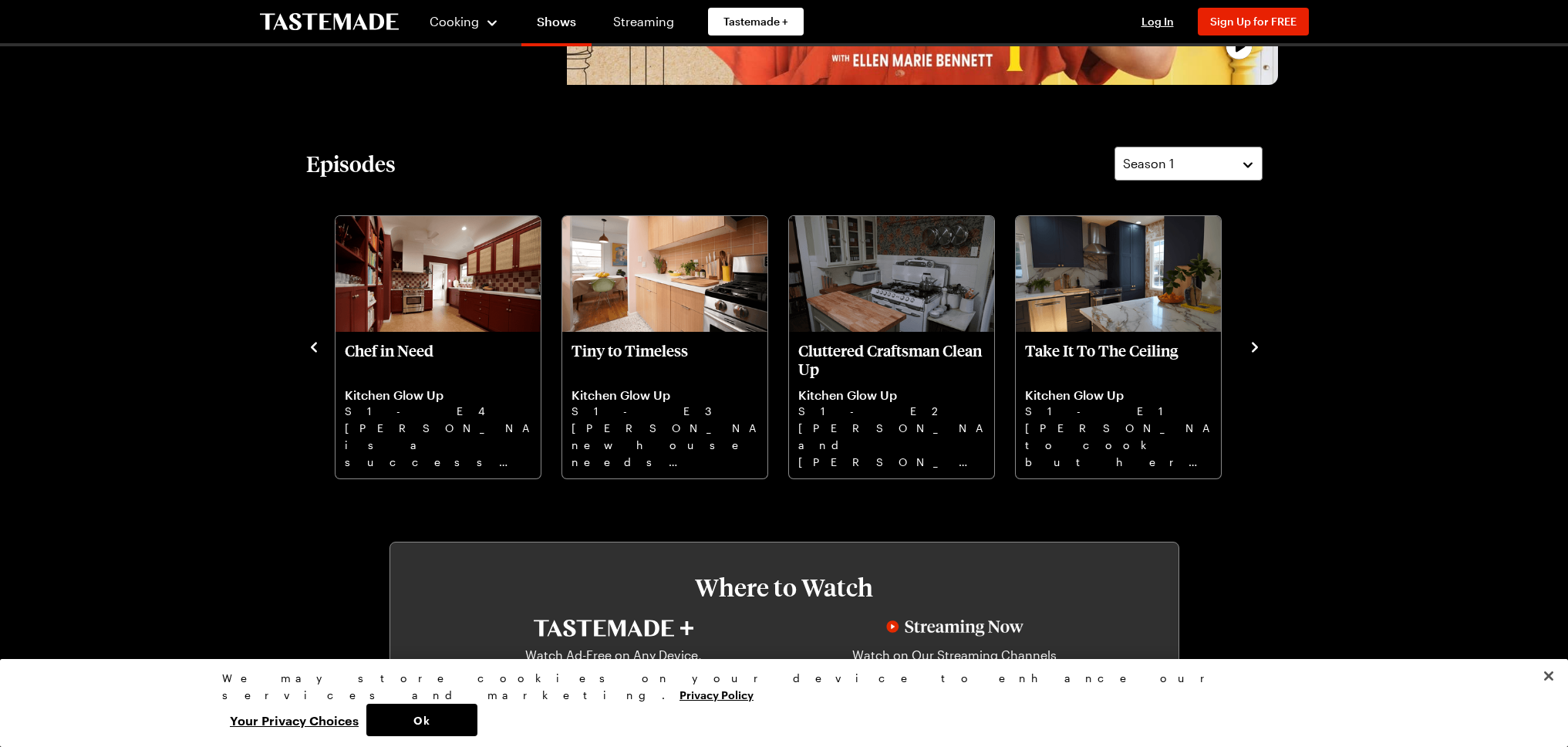
click at [1251, 346] on icon "navigate to next item" at bounding box center [1254, 347] width 15 height 15
